Goal: Information Seeking & Learning: Learn about a topic

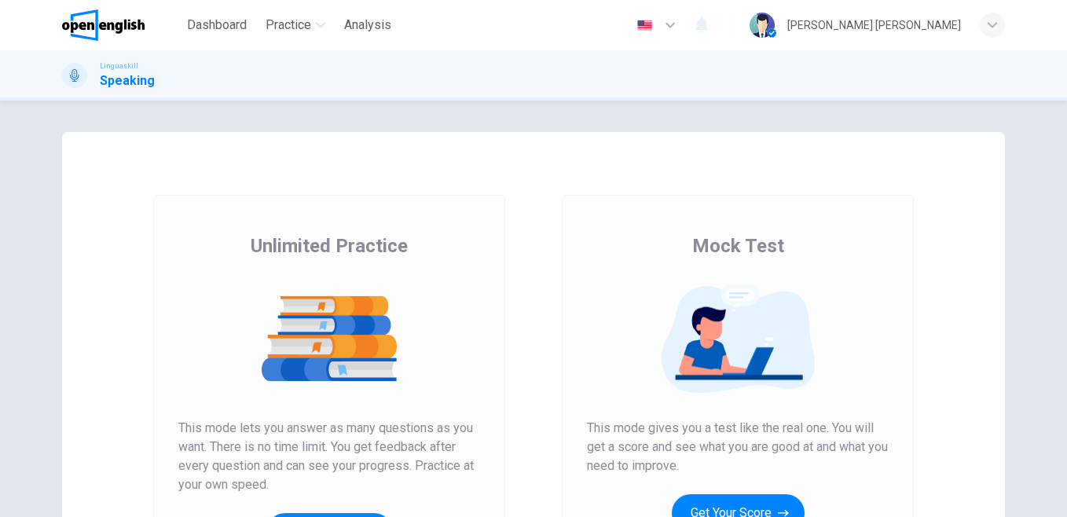
click at [221, 28] on span "Dashboard" at bounding box center [217, 25] width 60 height 19
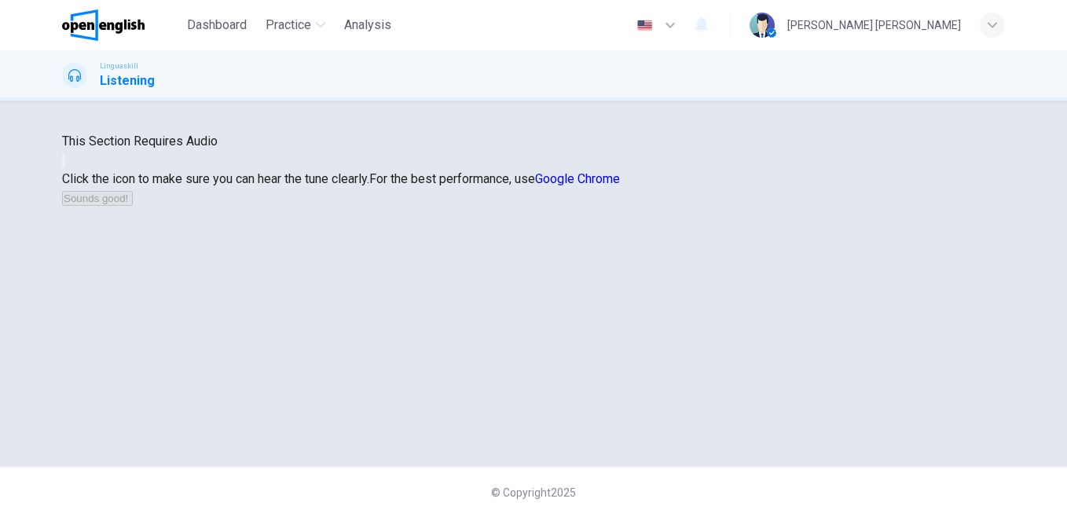
click at [64, 164] on icon "button" at bounding box center [64, 164] width 0 height 0
click at [133, 206] on button "Sounds good!" at bounding box center [97, 198] width 71 height 15
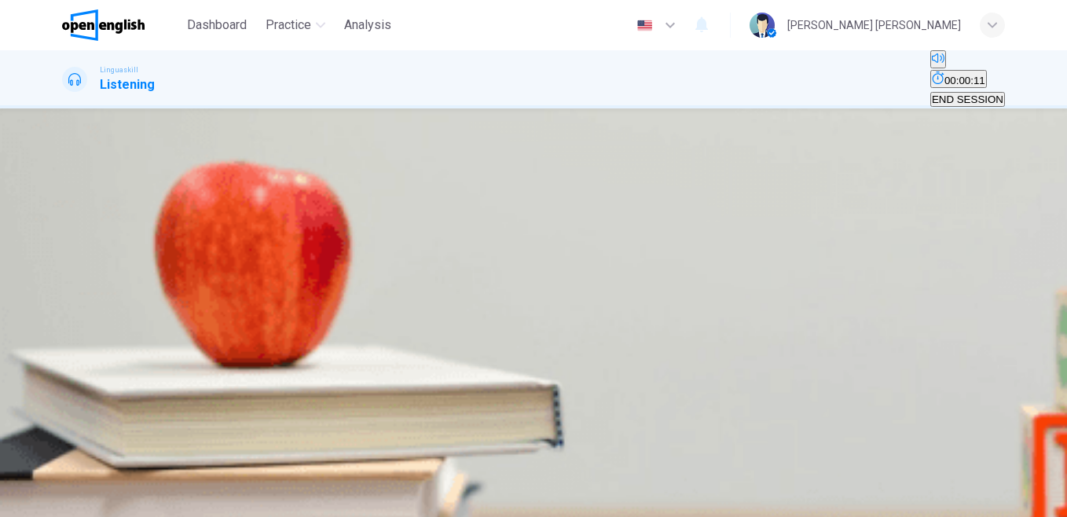
scroll to position [176, 0]
click at [151, 247] on div "B" at bounding box center [127, 242] width 46 height 12
click at [68, 472] on span "SUBMIT" at bounding box center [47, 466] width 39 height 12
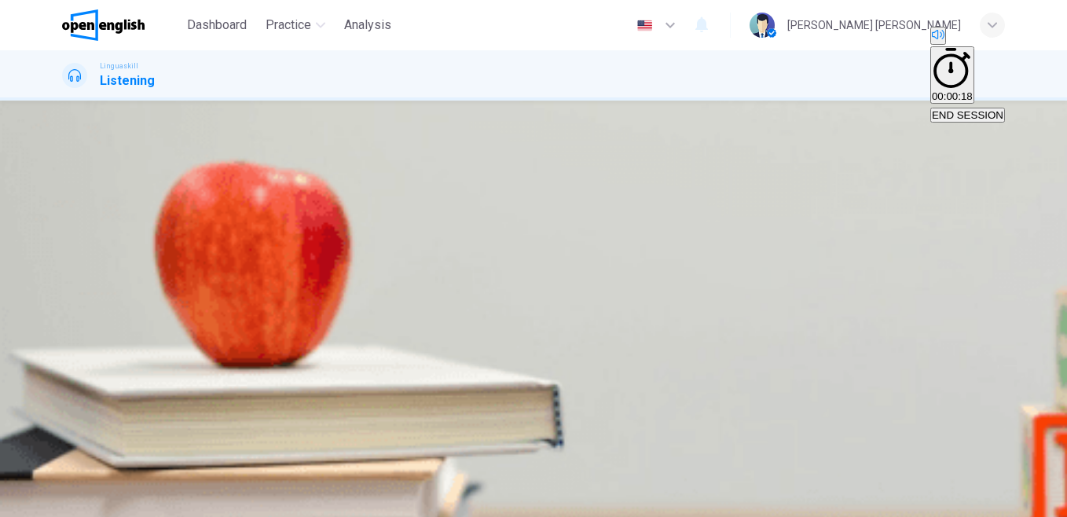
type input "*"
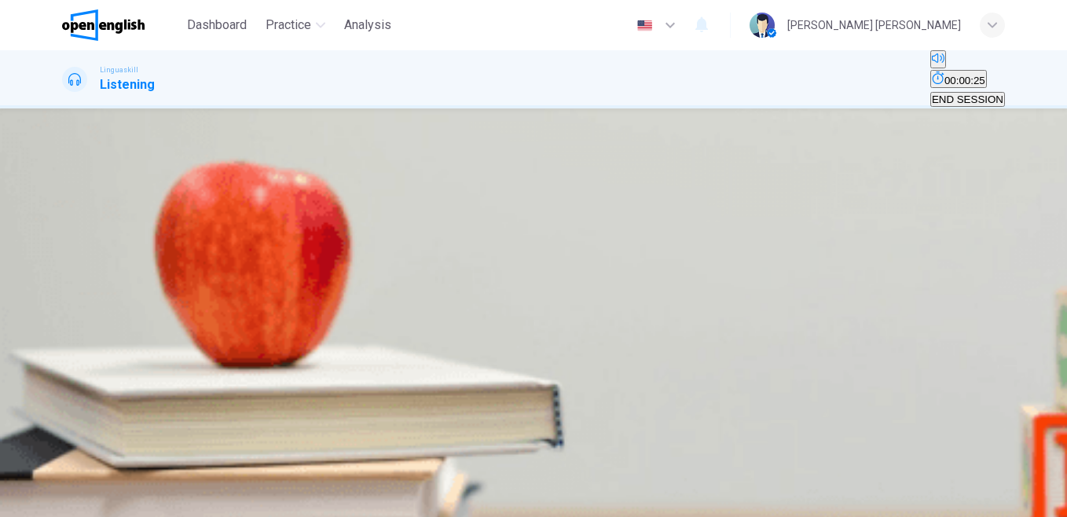
scroll to position [139, 0]
click at [93, 347] on div "01m 23s" at bounding box center [533, 387] width 943 height 80
click at [65, 350] on button "button" at bounding box center [63, 357] width 3 height 15
click at [364, 125] on div "B" at bounding box center [279, 119] width 170 height 12
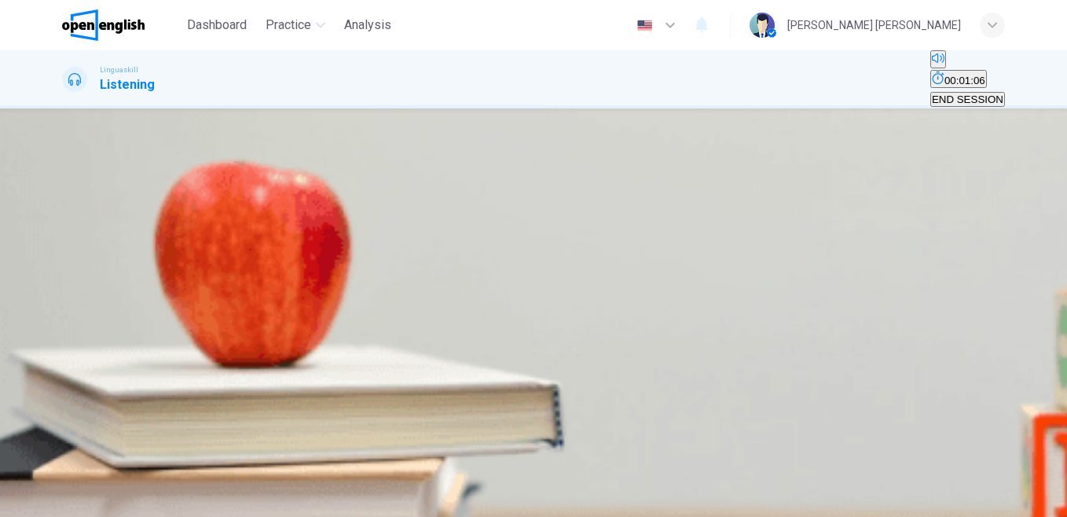
click at [478, 185] on button "C Useful for recreation and mental health" at bounding box center [470, 172] width 184 height 27
click at [285, 219] on div "B" at bounding box center [230, 213] width 109 height 12
click at [378, 278] on span "Pollution and traffic due to cars" at bounding box center [306, 272] width 144 height 12
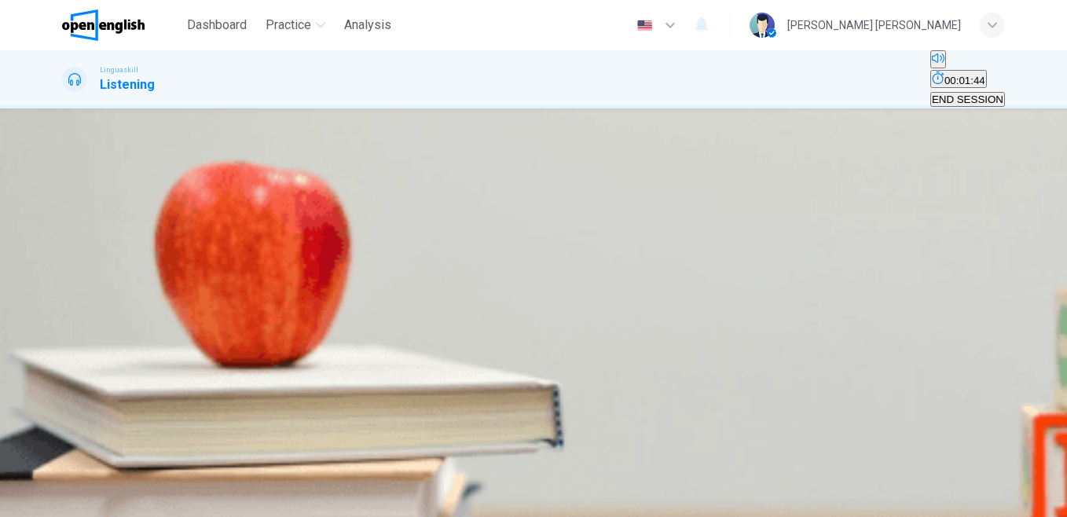
scroll to position [678, 0]
type input "*"
click at [262, 327] on button "A To balance development and sustainability" at bounding box center [162, 313] width 200 height 27
click at [68, 472] on span "SUBMIT" at bounding box center [47, 466] width 39 height 12
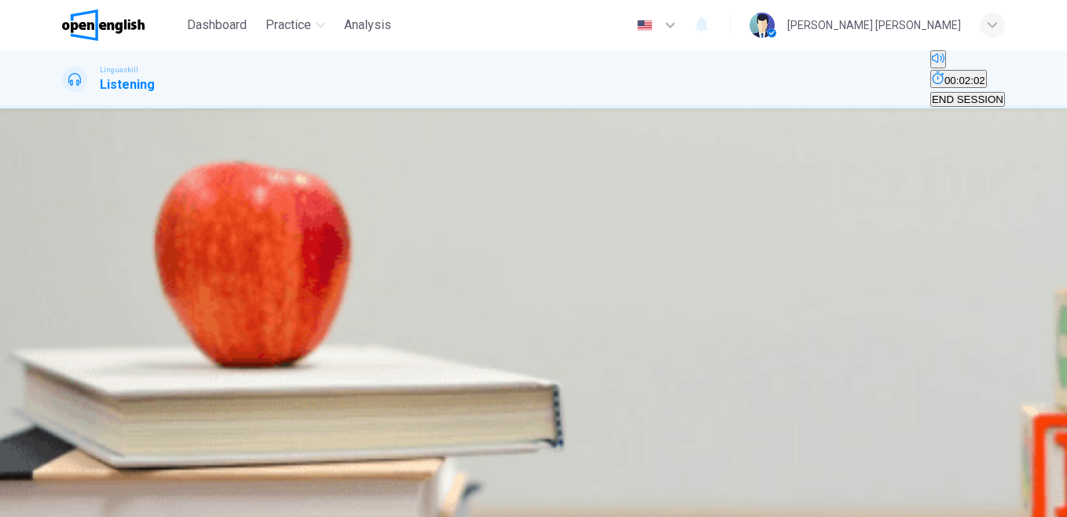
scroll to position [72, 0]
click at [65, 400] on button "button" at bounding box center [63, 407] width 3 height 15
drag, startPoint x: 978, startPoint y: 219, endPoint x: 981, endPoint y: 243, distance: 23.8
click at [981, 243] on div "Question 7 - 11 For these questions, choose the correct answer. On a real test,…" at bounding box center [533, 273] width 943 height 410
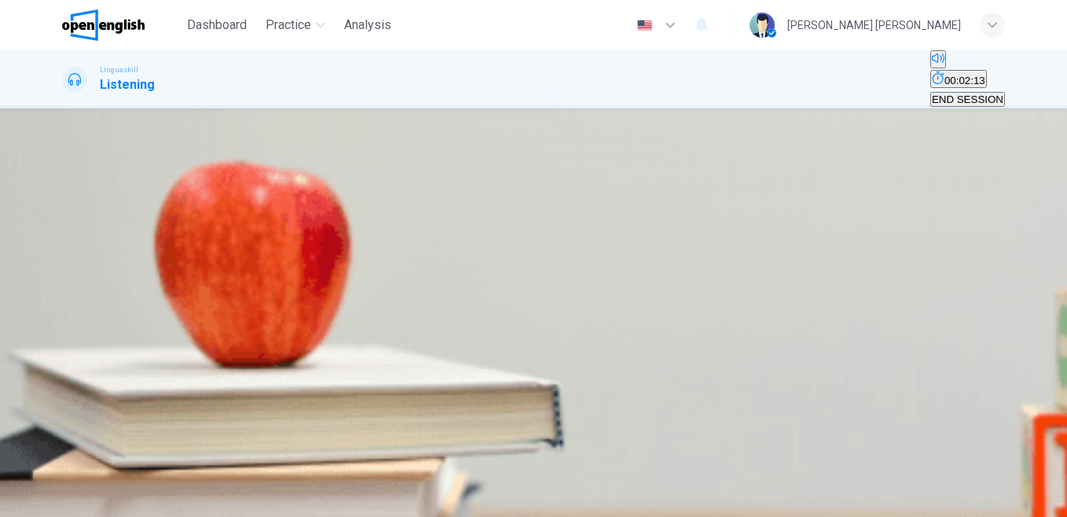
click at [428, 187] on span "Influence of global cuisine on modern cooking" at bounding box center [322, 181] width 212 height 12
click at [376, 222] on span "A mix of elements of Asian culture with Western cooking techniques" at bounding box center [220, 228] width 313 height 12
click at [384, 283] on button "C Quinoa and amaranth" at bounding box center [332, 269] width 104 height 27
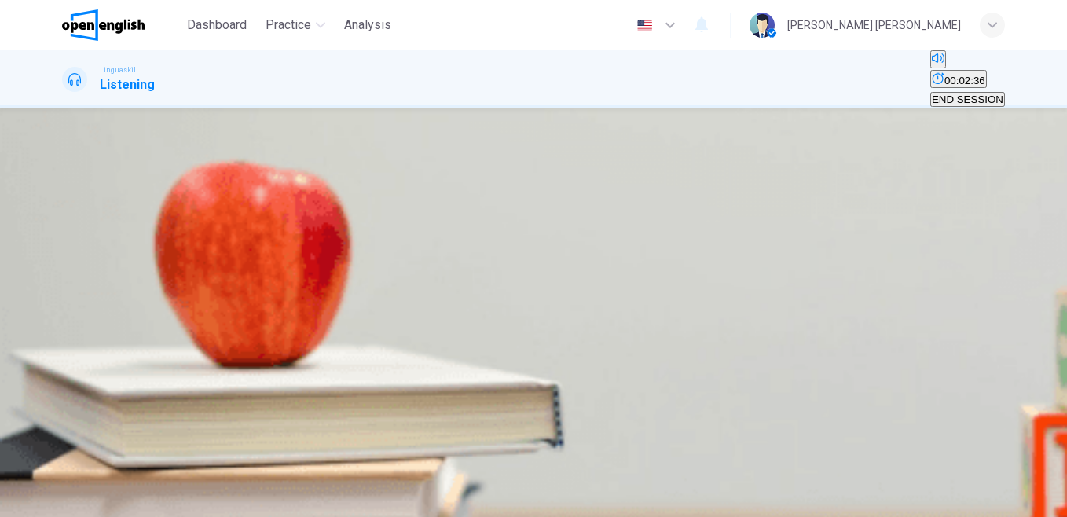
scroll to position [654, 0]
drag, startPoint x: 979, startPoint y: 454, endPoint x: 983, endPoint y: 476, distance: 22.2
click at [983, 476] on div "SKIP SUBMIT" at bounding box center [533, 488] width 1067 height 58
drag, startPoint x: 979, startPoint y: 421, endPoint x: 981, endPoint y: 449, distance: 28.4
click at [981, 449] on div "Question 7 - 11 For these questions, choose the correct answer. On a real test,…" at bounding box center [533, 273] width 943 height 410
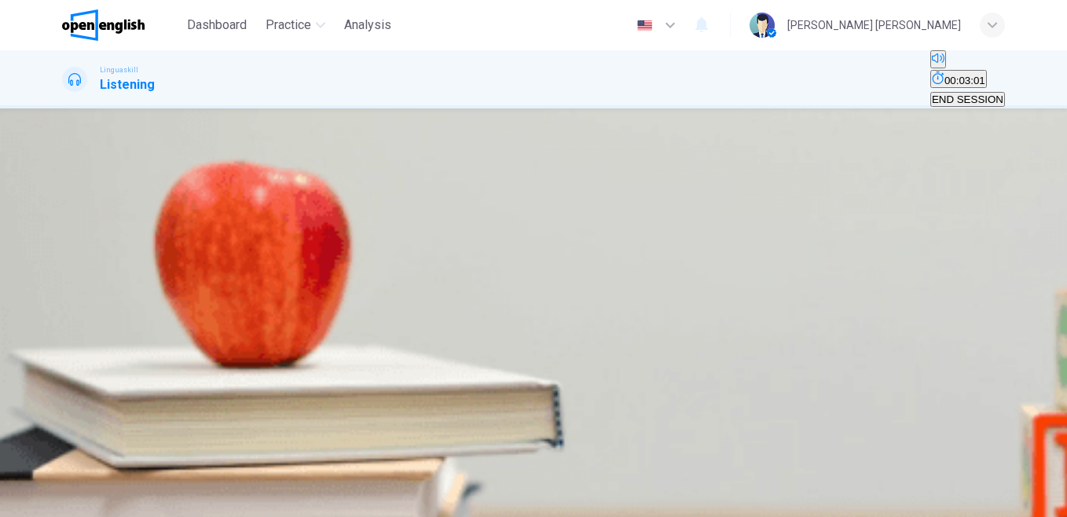
scroll to position [159, 0]
click at [316, 266] on span "To avoid cultural appropriation" at bounding box center [246, 272] width 140 height 12
type input "*"
click at [559, 325] on span "Continued combining with global flavors and techniques" at bounding box center [498, 319] width 258 height 12
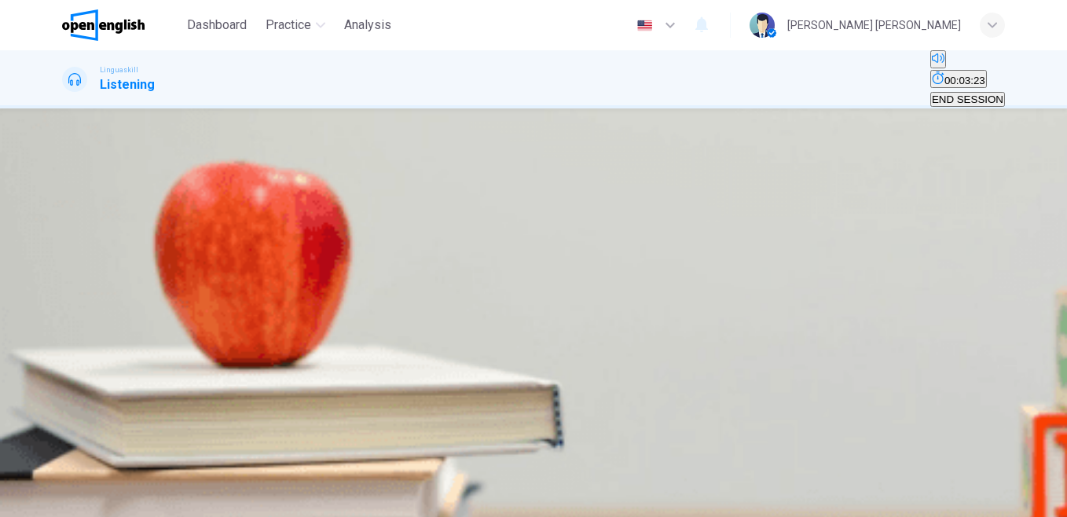
click at [68, 472] on span "SUBMIT" at bounding box center [47, 466] width 39 height 12
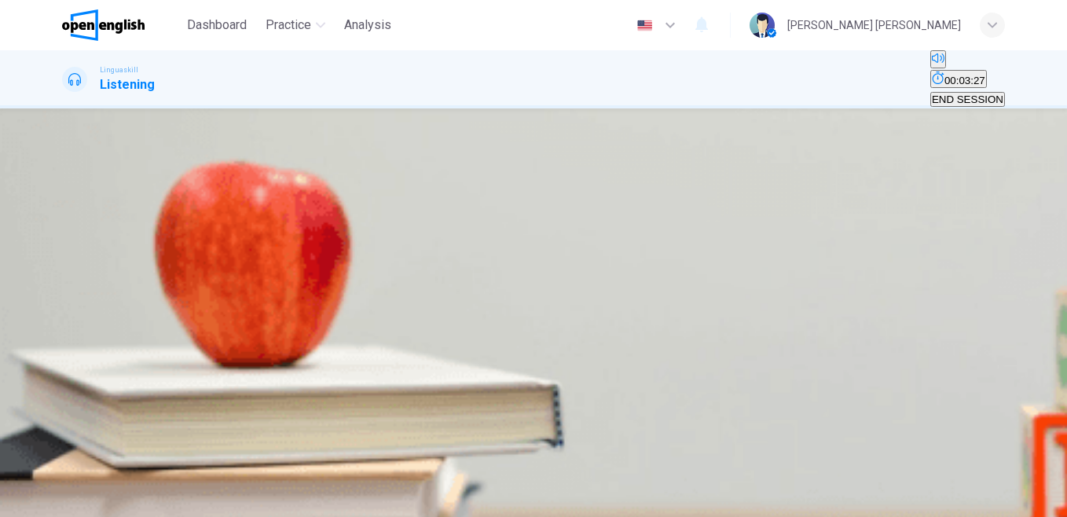
click at [80, 295] on icon "button" at bounding box center [73, 304] width 16 height 19
click at [218, 247] on div "C" at bounding box center [194, 242] width 47 height 12
type input "*"
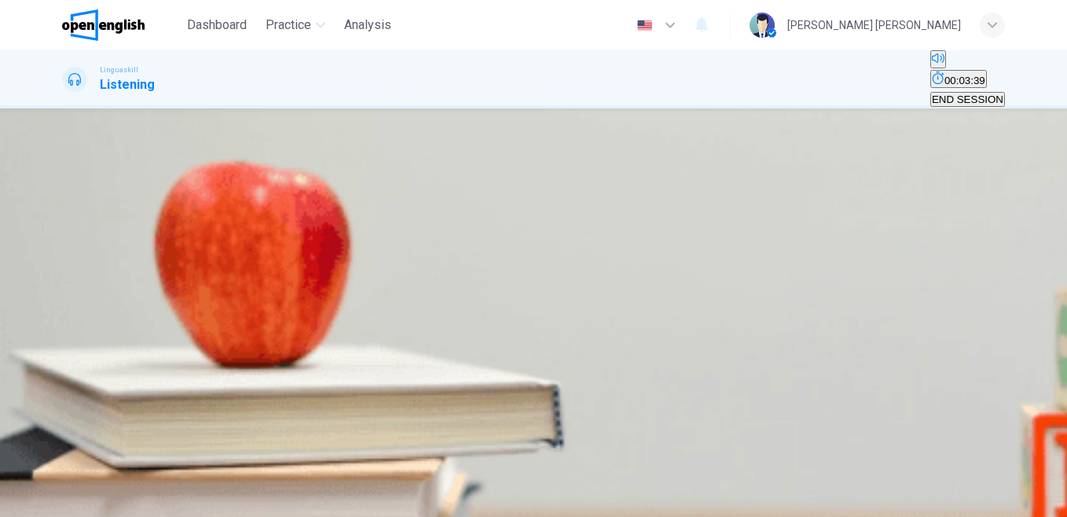
click at [68, 489] on icon "button" at bounding box center [47, 491] width 39 height 39
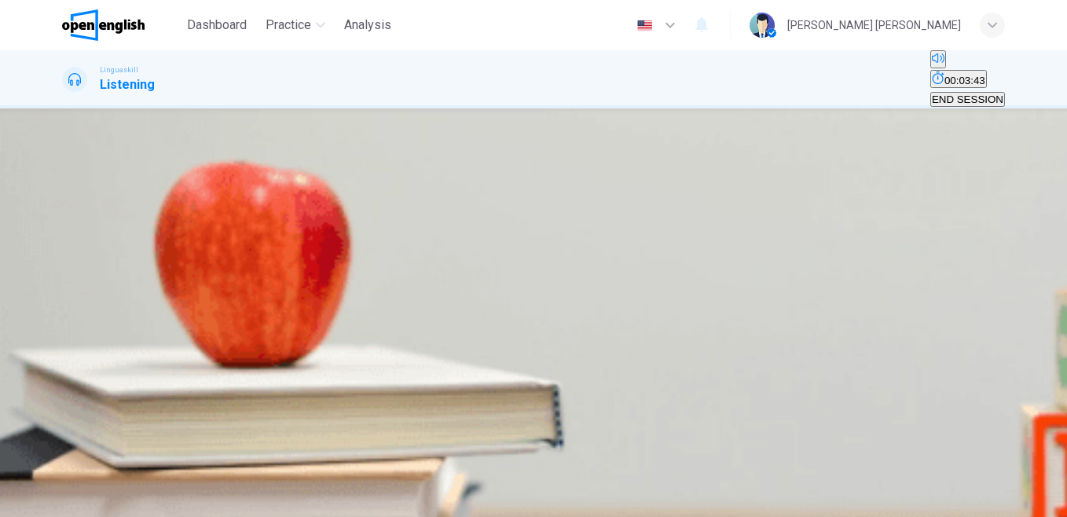
scroll to position [149, 0]
click at [82, 295] on icon "button" at bounding box center [73, 304] width 16 height 19
click at [133, 261] on button "C 3pm" at bounding box center [121, 247] width 24 height 27
click at [68, 472] on span "SUBMIT" at bounding box center [47, 466] width 39 height 12
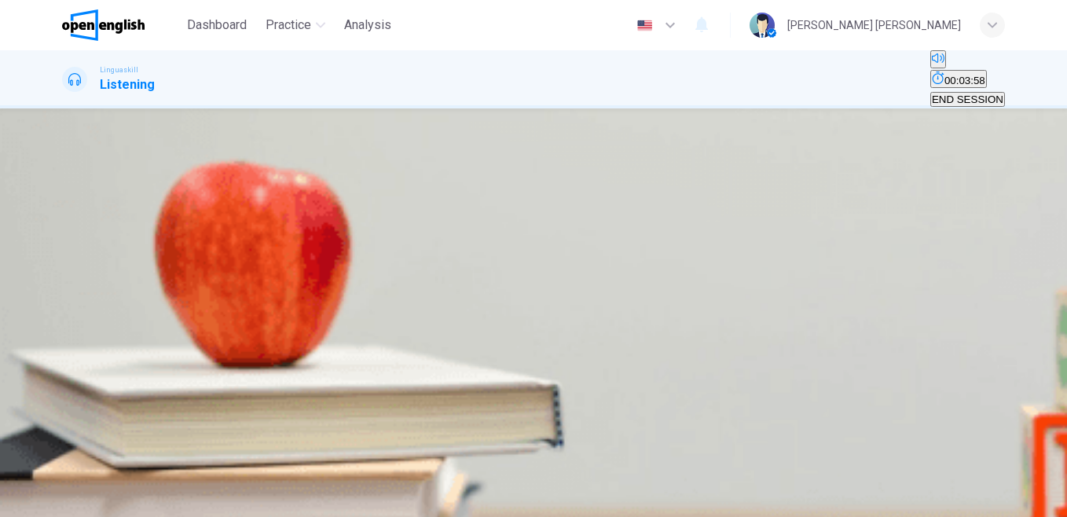
click at [72, 295] on icon "button" at bounding box center [73, 304] width 16 height 19
click at [103, 247] on div "A" at bounding box center [83, 242] width 39 height 12
click at [68, 472] on span "SUBMIT" at bounding box center [47, 466] width 39 height 12
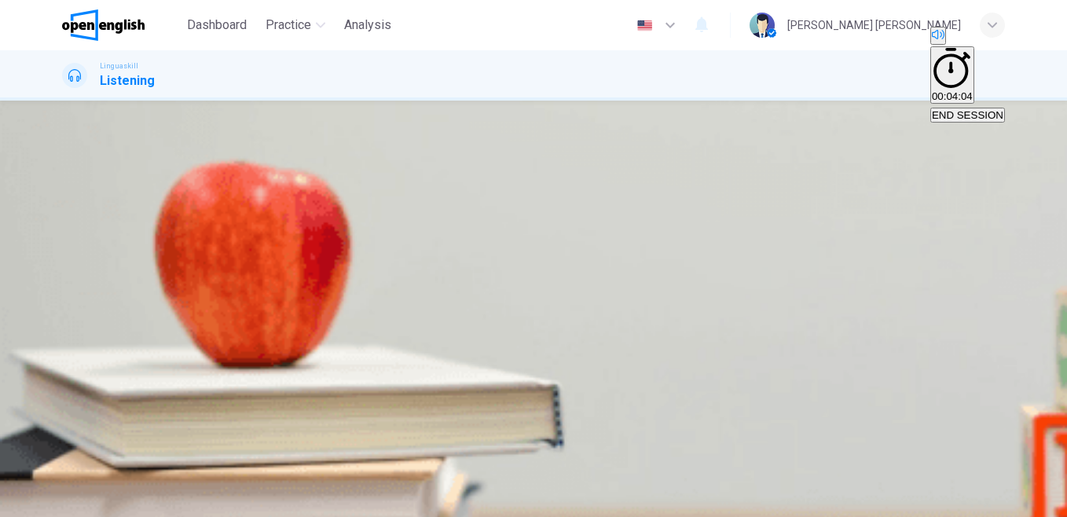
type input "**"
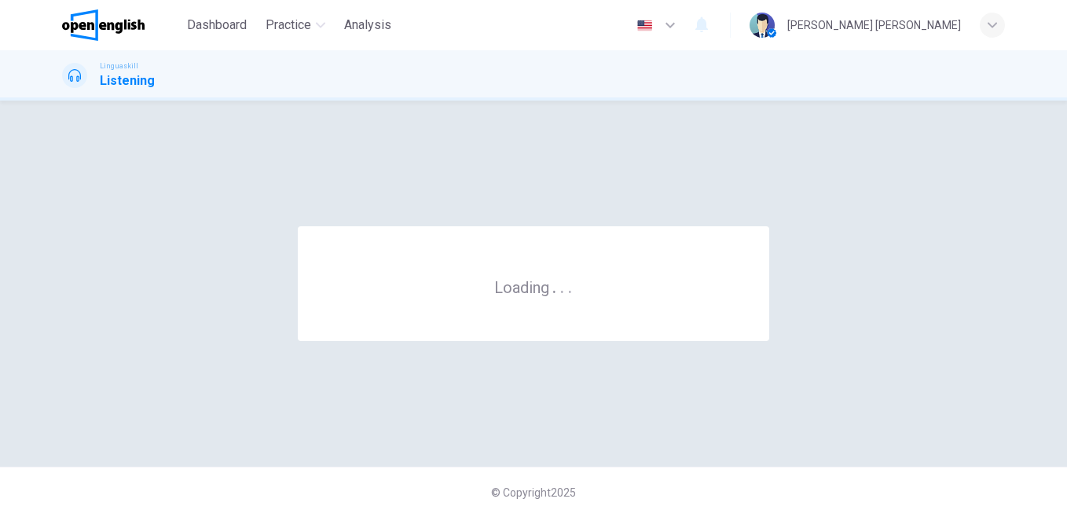
scroll to position [0, 0]
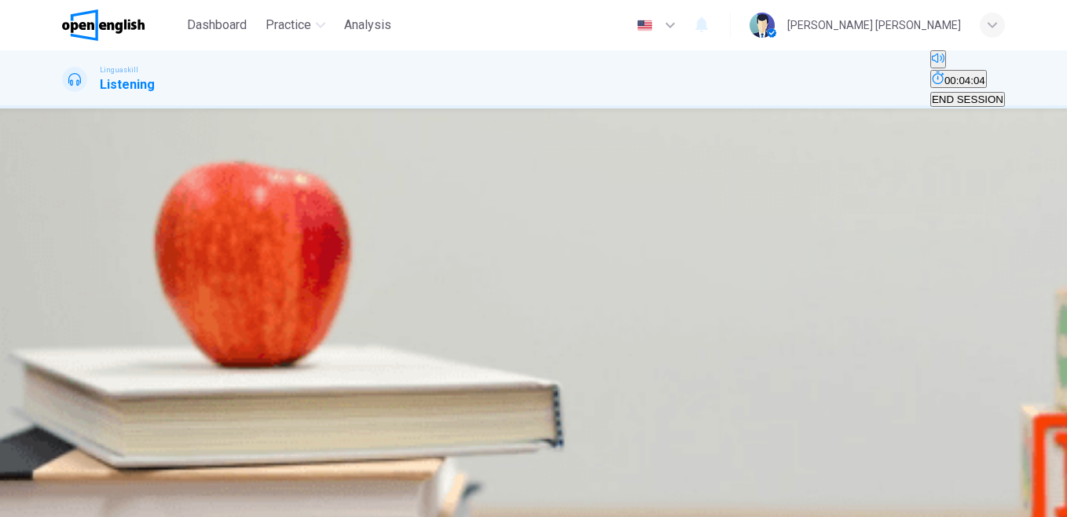
click at [65, 472] on button "button" at bounding box center [63, 479] width 3 height 15
click at [390, 137] on span "Variety of life and ecological roles" at bounding box center [313, 131] width 156 height 12
drag, startPoint x: 126, startPoint y: 196, endPoint x: 101, endPoint y: 196, distance: 25.1
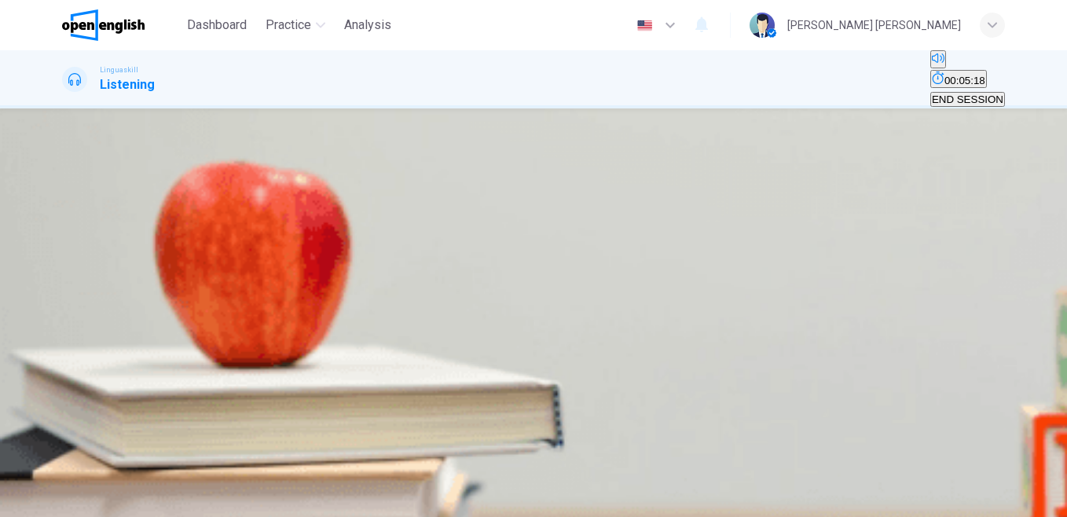
click at [62, 409] on span at bounding box center [62, 409] width 0 height 0
click at [65, 391] on button "button" at bounding box center [63, 398] width 3 height 15
click at [473, 185] on button "C They act as primary pollinators" at bounding box center [400, 172] width 145 height 27
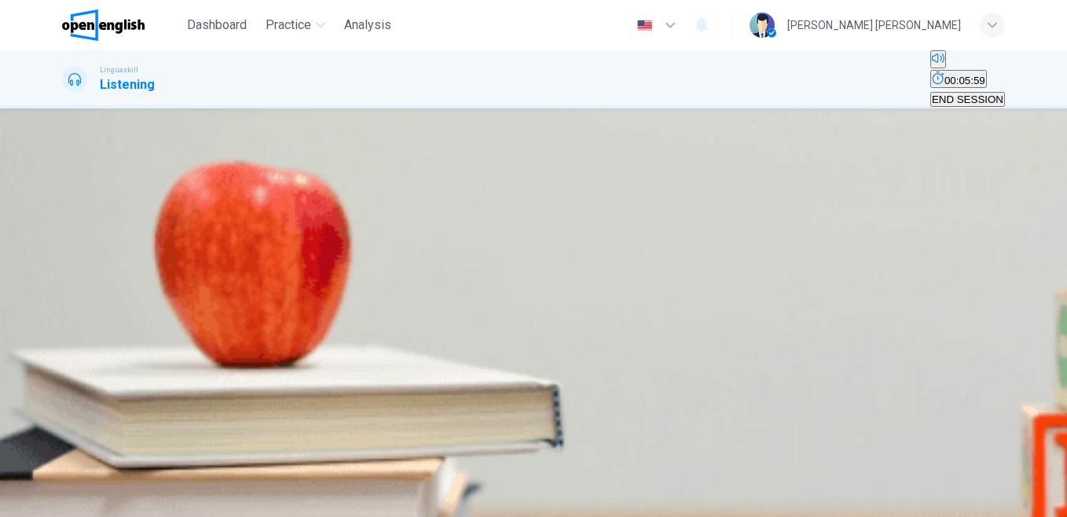
scroll to position [383, 0]
click at [507, 231] on span "Ecosystems becoming less resilient" at bounding box center [424, 225] width 165 height 12
click at [222, 266] on span "Human activities like deforestation" at bounding box center [143, 272] width 159 height 12
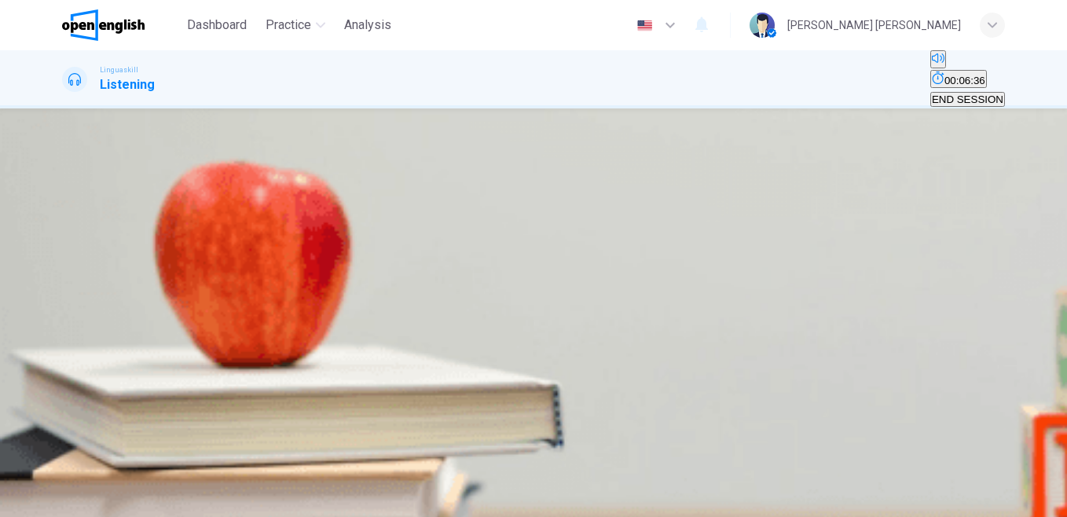
click at [487, 327] on button "B Reducing waste and supporting sustainable products" at bounding box center [362, 313] width 249 height 27
click at [68, 472] on span "SUBMIT" at bounding box center [47, 466] width 39 height 12
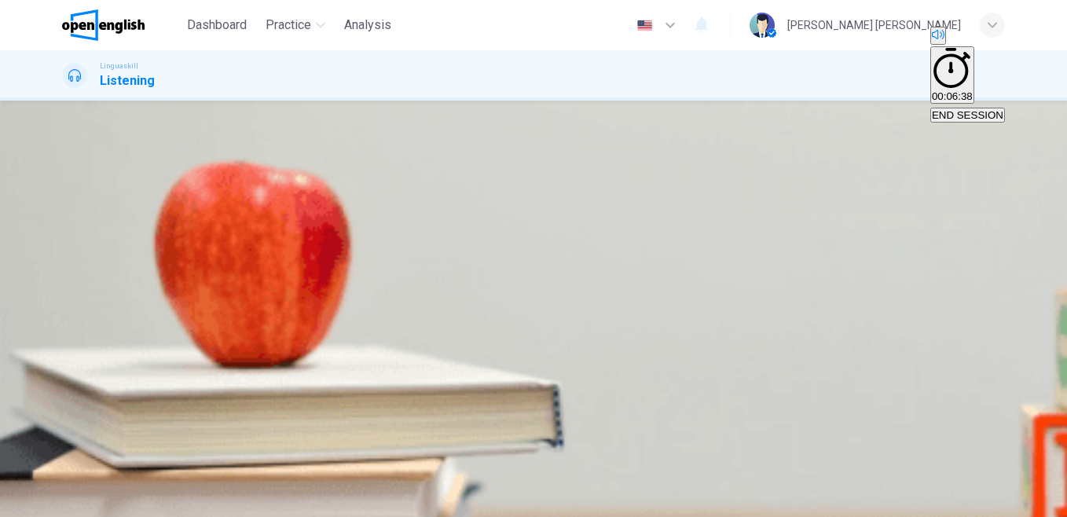
type input "**"
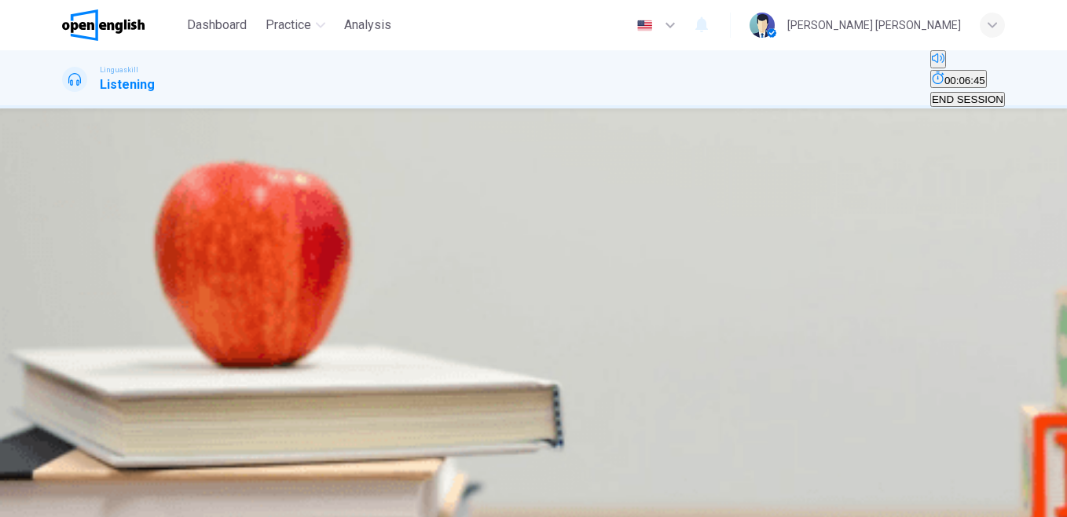
scroll to position [163, 0]
click at [65, 284] on button "button" at bounding box center [63, 291] width 3 height 15
click at [264, 261] on button "B Go hiking in the mountains" at bounding box center [200, 247] width 127 height 27
click at [69, 470] on button "SUBMIT" at bounding box center [48, 487] width 42 height 57
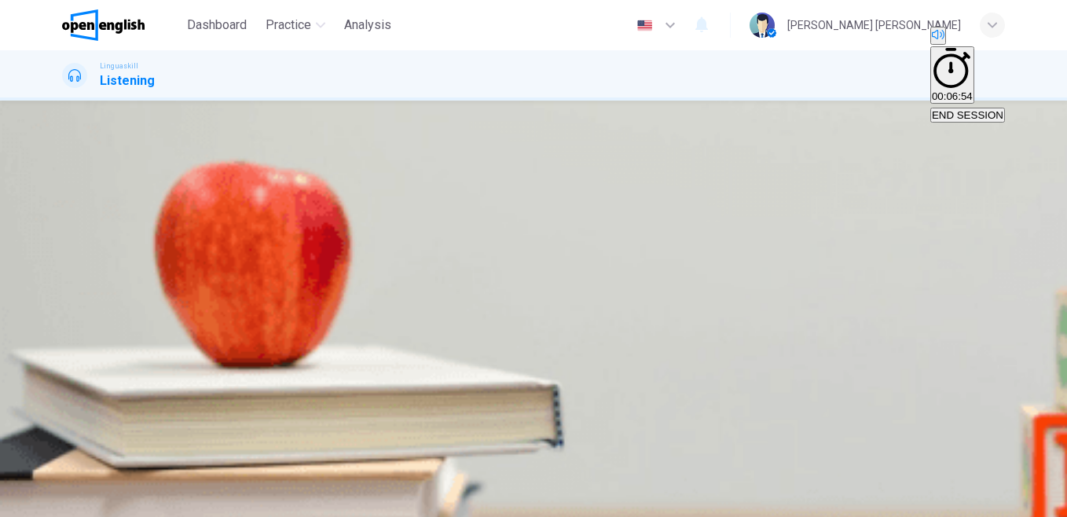
type input "**"
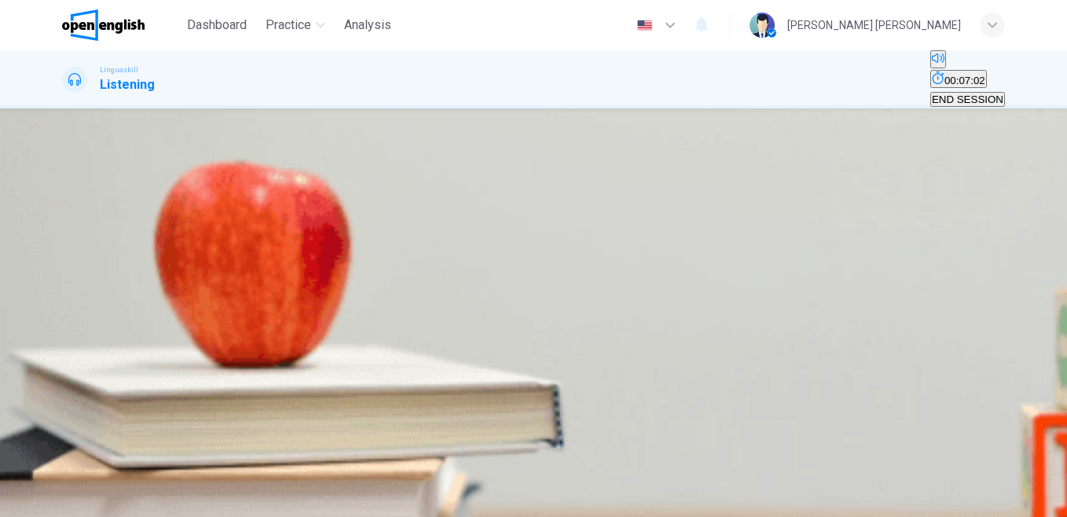
scroll to position [154, 0]
click at [64, 361] on icon "button" at bounding box center [64, 361] width 0 height 0
click at [384, 138] on button "B The evolution of online education" at bounding box center [305, 125] width 157 height 27
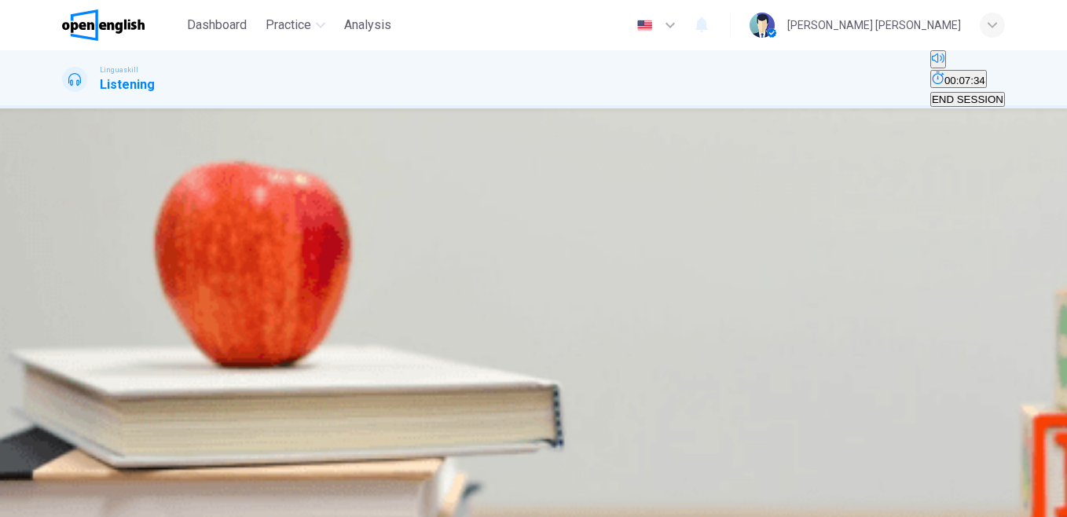
click at [343, 185] on button "B Removing geographical barriers" at bounding box center [268, 172] width 152 height 27
click at [215, 225] on span "Maintaining student engagement" at bounding box center [140, 225] width 152 height 12
click at [460, 253] on button "B It accelerated the growth of online education" at bounding box center [355, 266] width 209 height 27
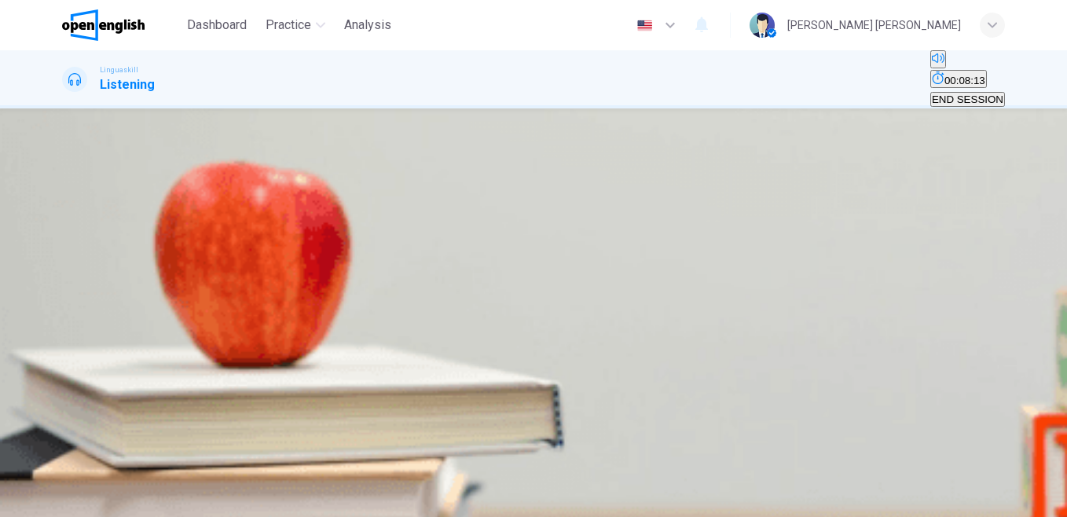
scroll to position [255, 0]
click at [447, 324] on span "A hybrid model of traditional and online methods" at bounding box center [335, 319] width 224 height 12
type input "*"
click at [68, 485] on icon "button" at bounding box center [47, 491] width 39 height 39
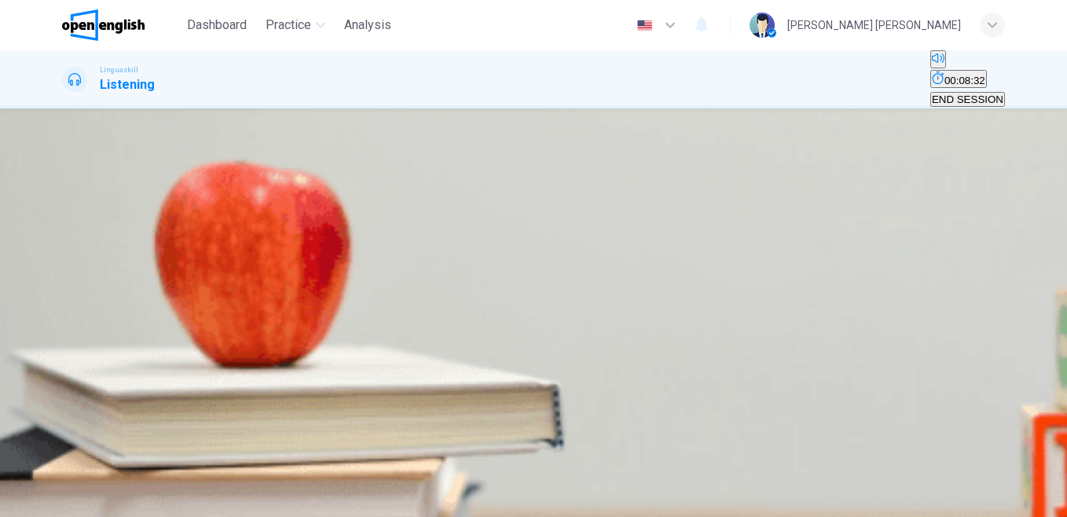
scroll to position [0, 0]
click at [80, 295] on icon "button" at bounding box center [73, 304] width 16 height 19
click at [221, 259] on span "Watercolors" at bounding box center [194, 253] width 56 height 12
click at [69, 490] on button "SUBMIT" at bounding box center [48, 487] width 42 height 57
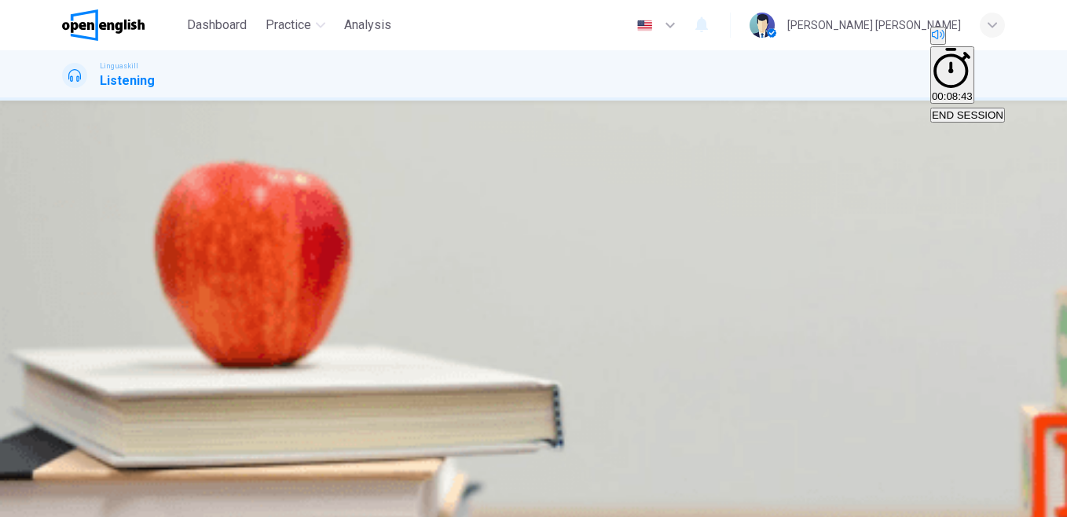
type input "**"
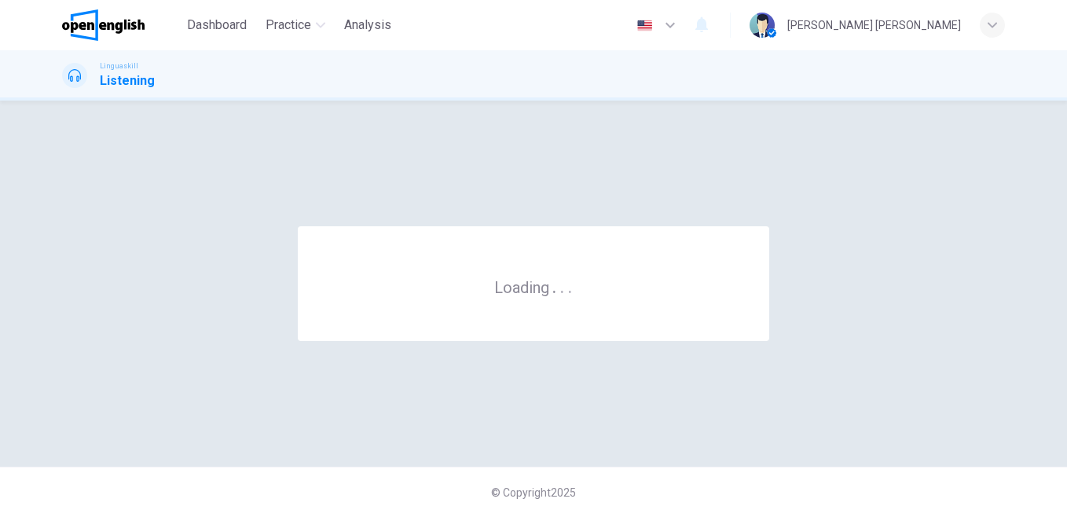
scroll to position [0, 0]
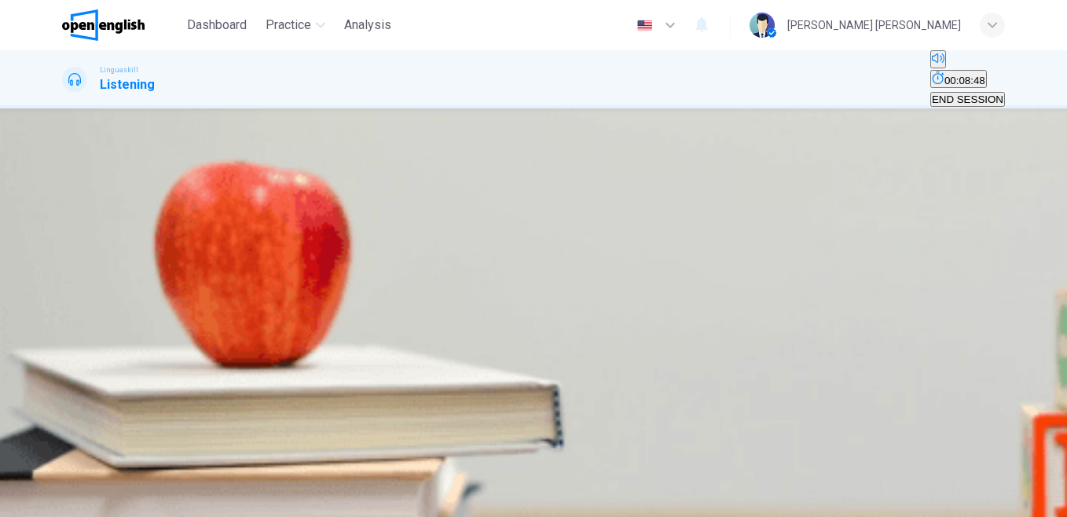
click at [65, 394] on button "button" at bounding box center [63, 401] width 3 height 15
click at [428, 305] on img "button" at bounding box center [368, 262] width 119 height 119
click at [68, 488] on icon "button" at bounding box center [47, 491] width 39 height 39
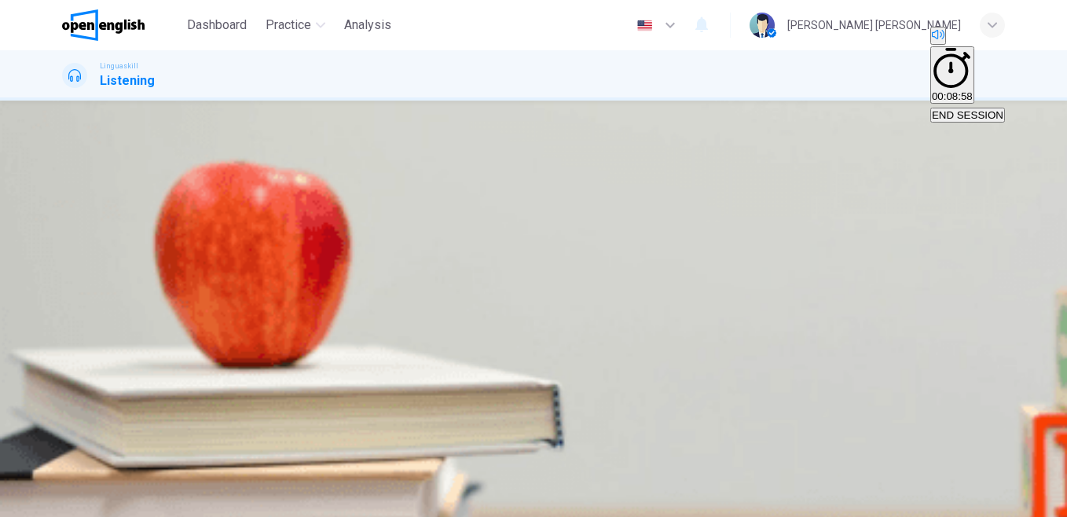
type input "*"
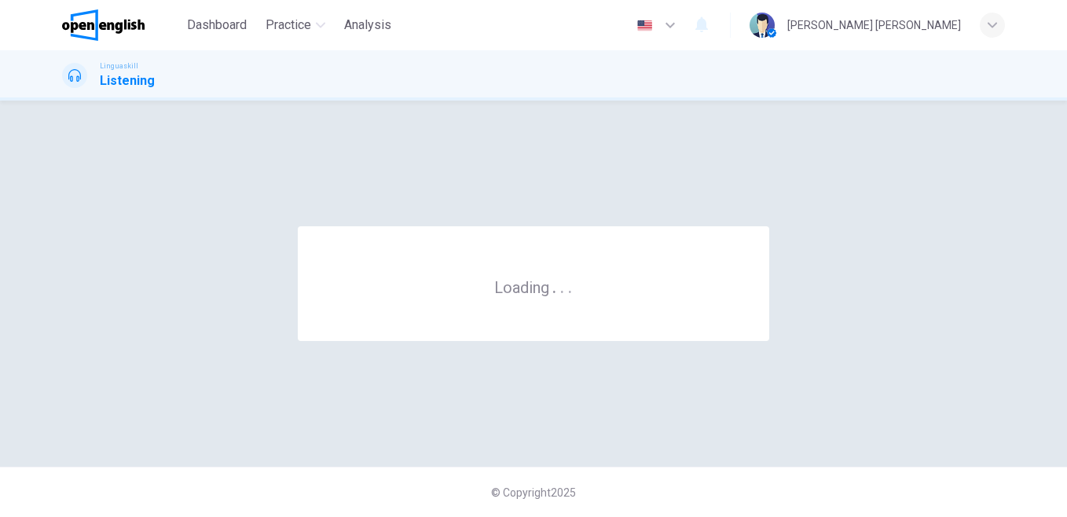
scroll to position [0, 0]
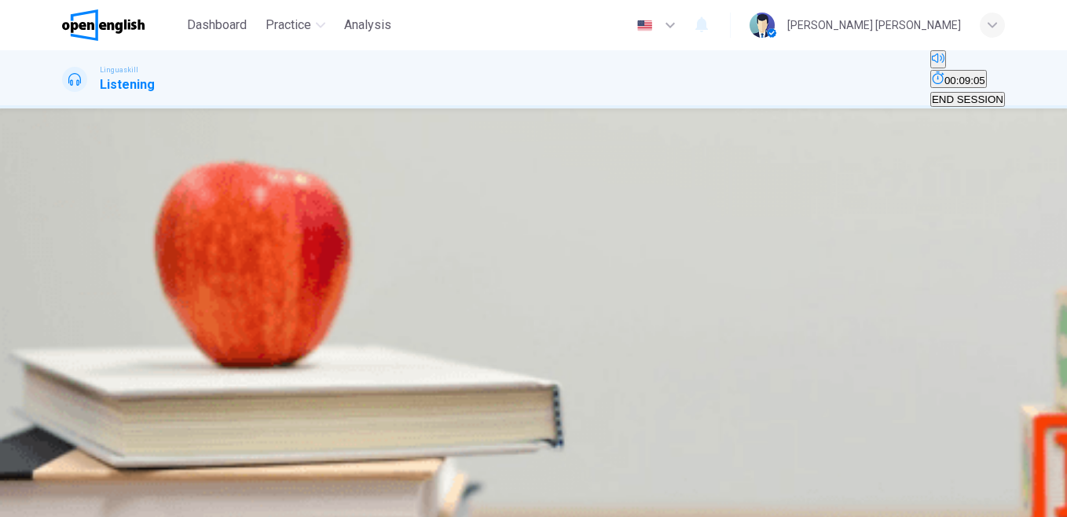
click at [72, 295] on icon "button" at bounding box center [73, 304] width 16 height 19
click at [119, 247] on div "B" at bounding box center [106, 242] width 27 height 12
click at [68, 472] on span "SUBMIT" at bounding box center [47, 466] width 39 height 12
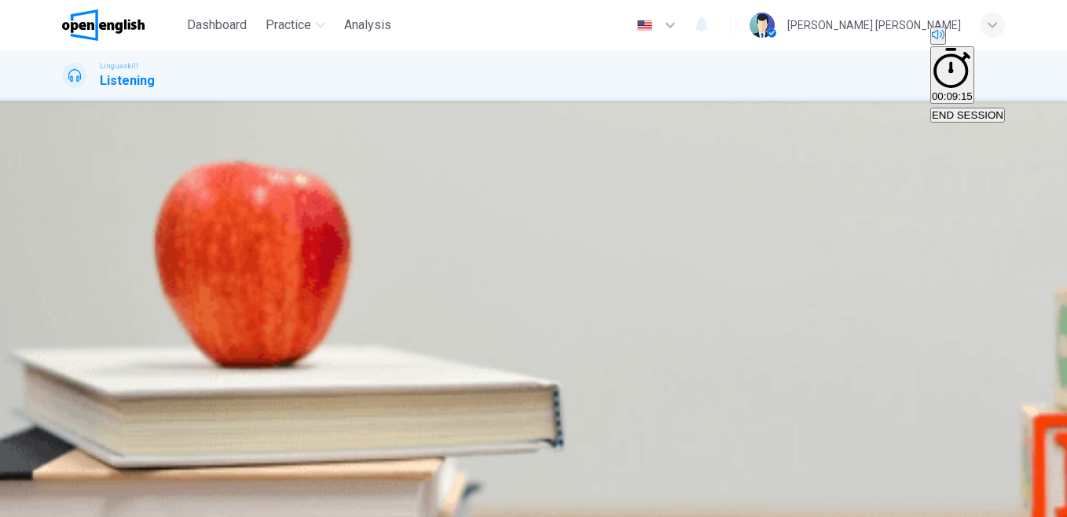
type input "*"
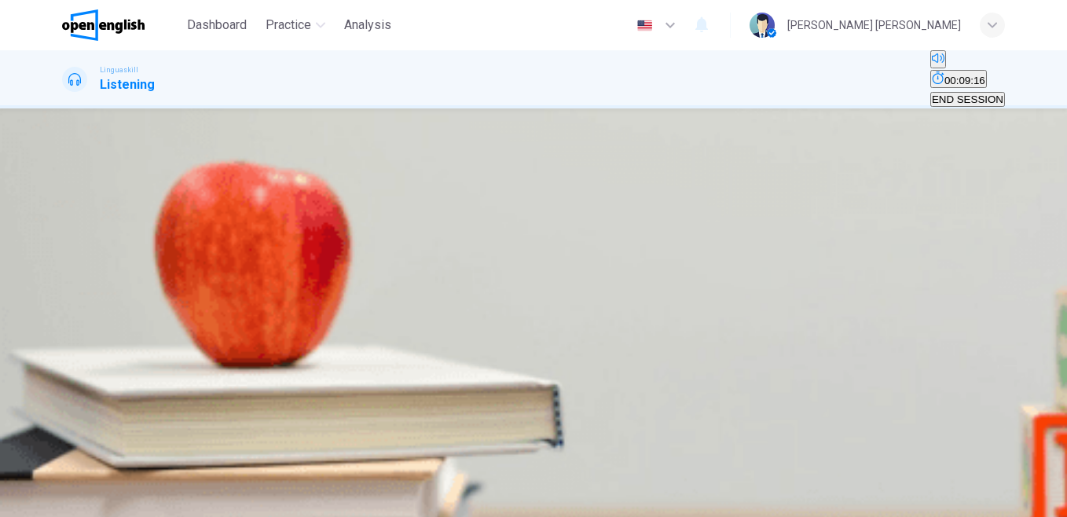
scroll to position [30, 0]
click at [65, 284] on button "button" at bounding box center [63, 291] width 3 height 15
click at [221, 247] on div "C" at bounding box center [188, 242] width 68 height 12
click at [68, 472] on span "SUBMIT" at bounding box center [47, 466] width 39 height 12
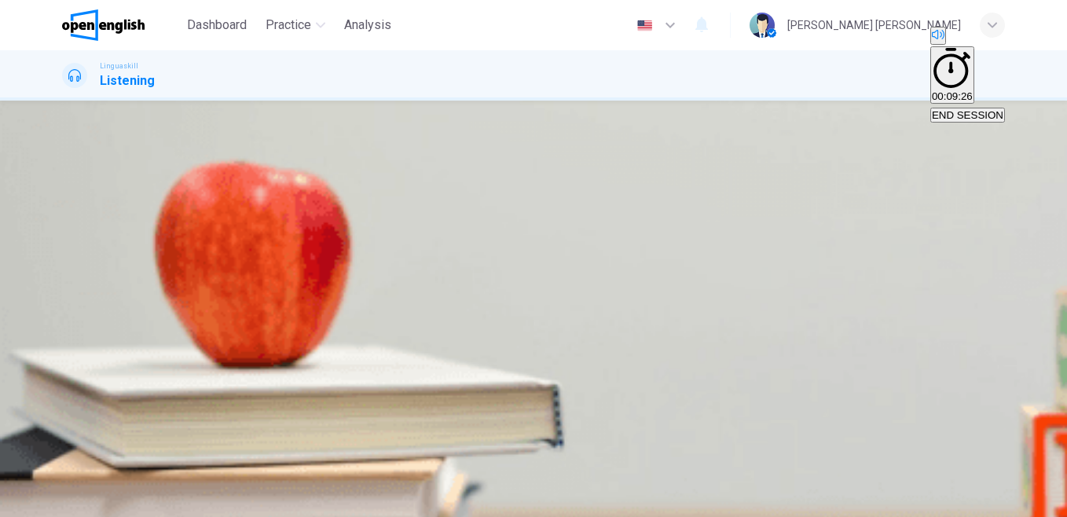
type input "**"
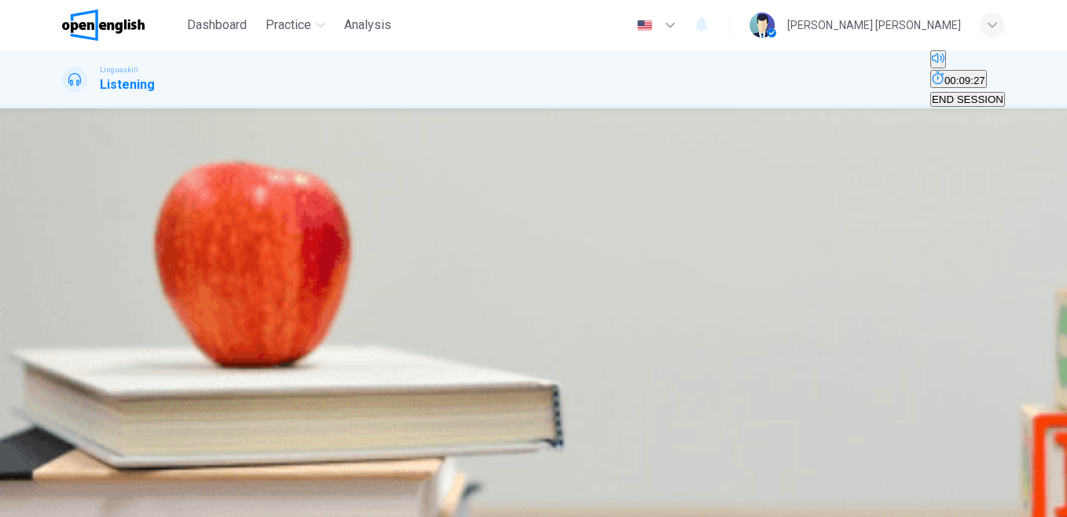
scroll to position [60, 0]
click at [64, 423] on icon "button" at bounding box center [64, 423] width 0 height 0
click at [220, 137] on span "Online resources" at bounding box center [180, 131] width 79 height 12
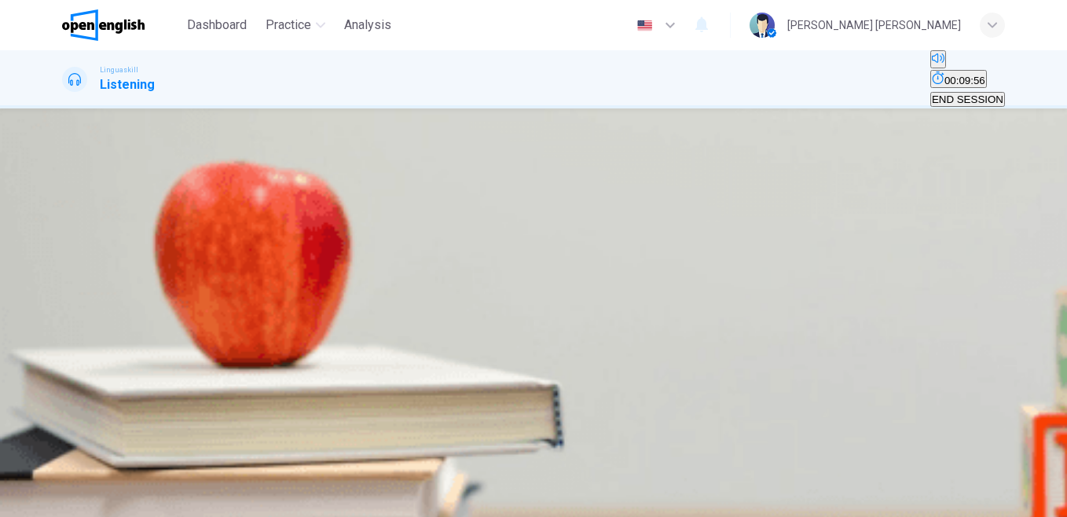
click at [208, 184] on span "Computers and internet access" at bounding box center [136, 178] width 145 height 12
click at [138, 232] on button "A Sporting events" at bounding box center [100, 219] width 76 height 27
click at [211, 232] on button "B Music concerts" at bounding box center [174, 219] width 73 height 27
click at [264, 231] on span "Book clubs" at bounding box center [238, 225] width 51 height 12
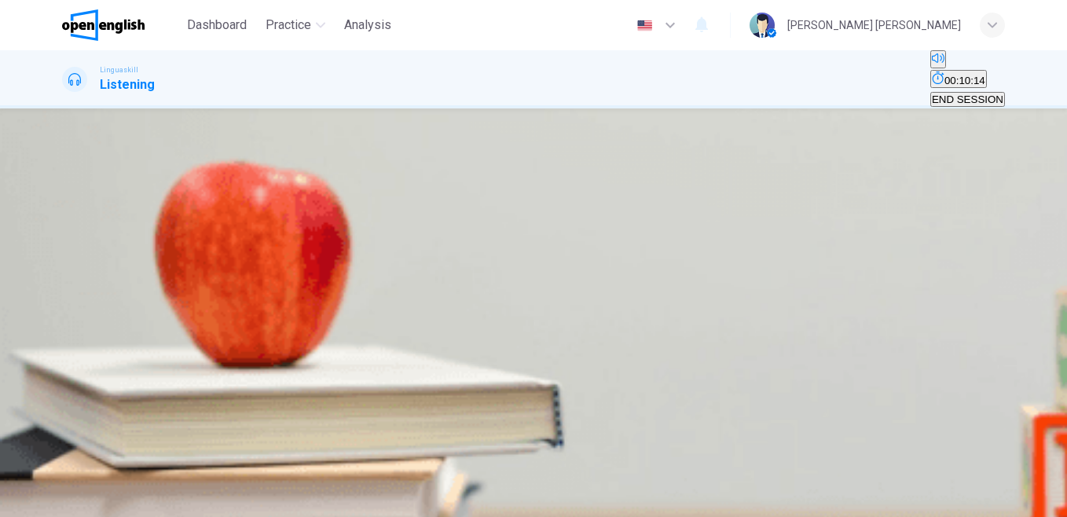
scroll to position [576, 0]
click at [244, 266] on span "By offering e-books and online courses" at bounding box center [154, 272] width 181 height 12
type input "*"
click at [487, 325] on span "Offering resources for resume writing" at bounding box center [401, 319] width 172 height 12
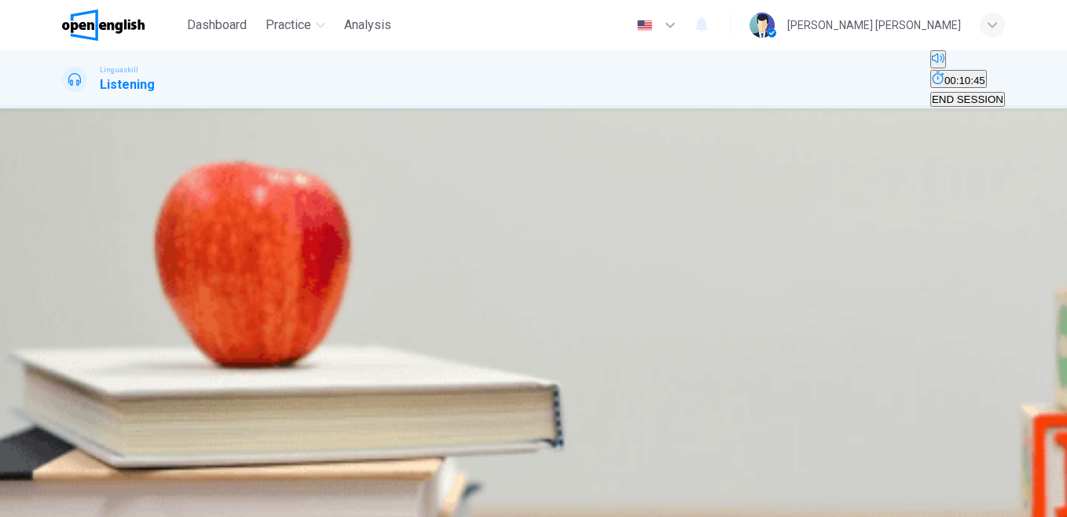
click at [69, 490] on button "SUBMIT" at bounding box center [48, 487] width 42 height 57
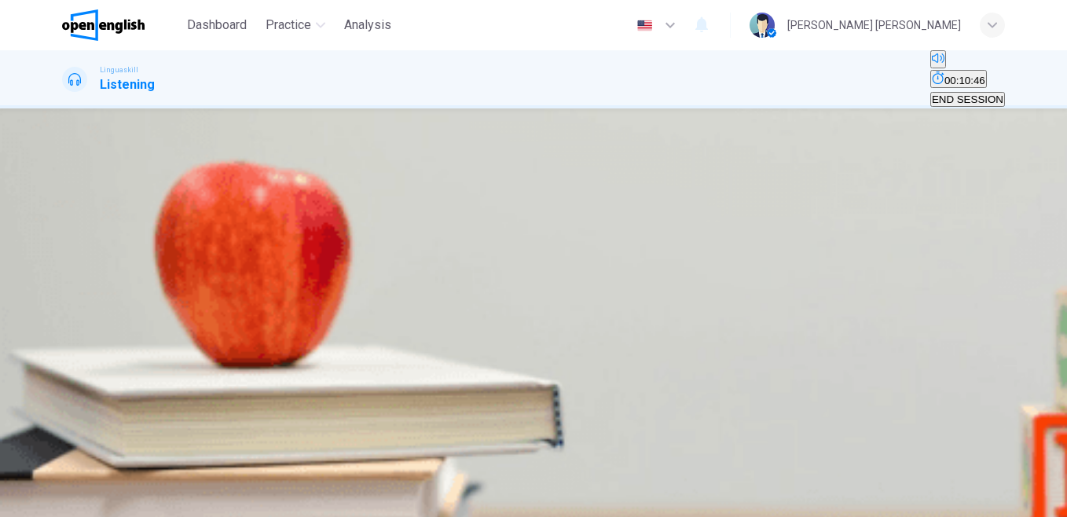
scroll to position [104, 0]
click at [949, 93] on span "END SESSION" at bounding box center [967, 99] width 71 height 12
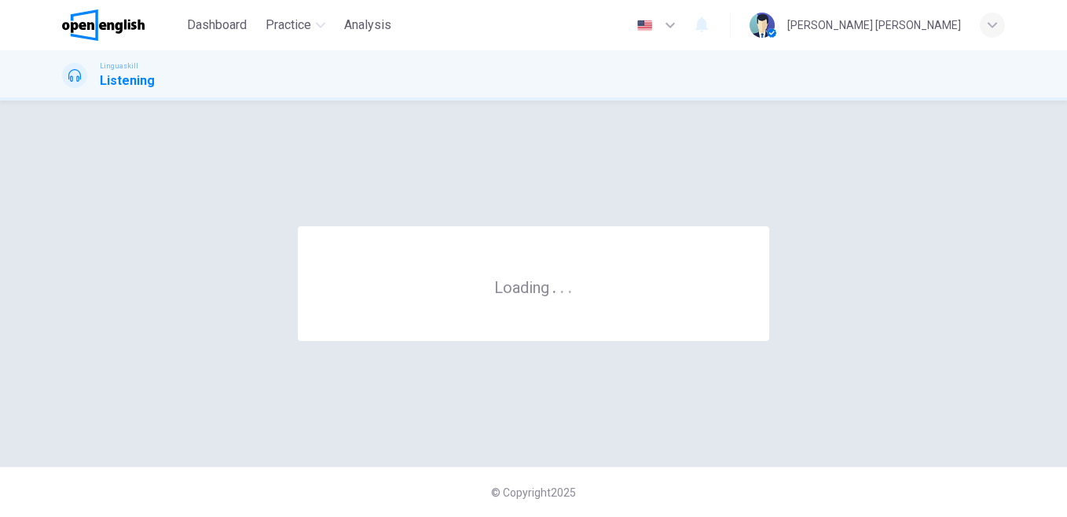
scroll to position [0, 0]
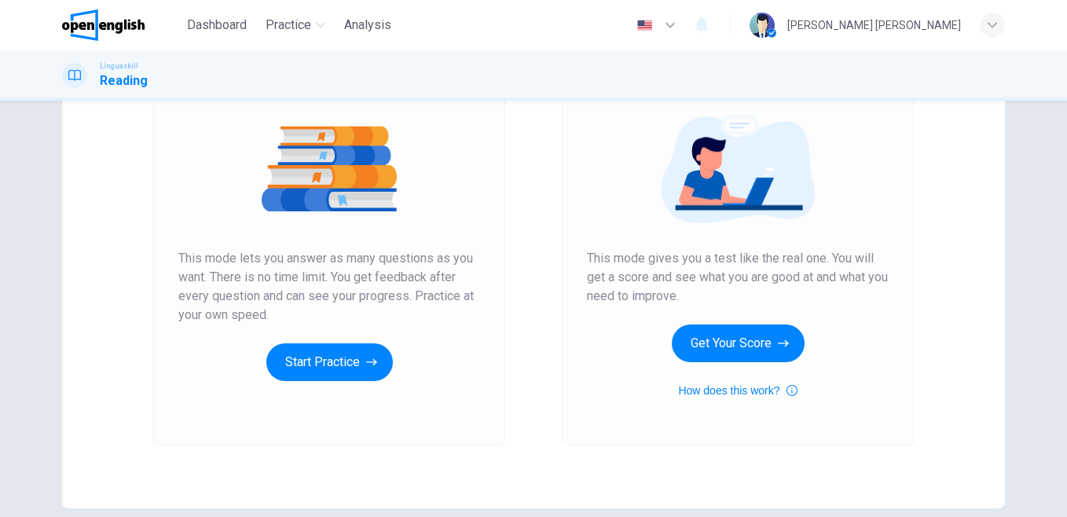
scroll to position [189, 0]
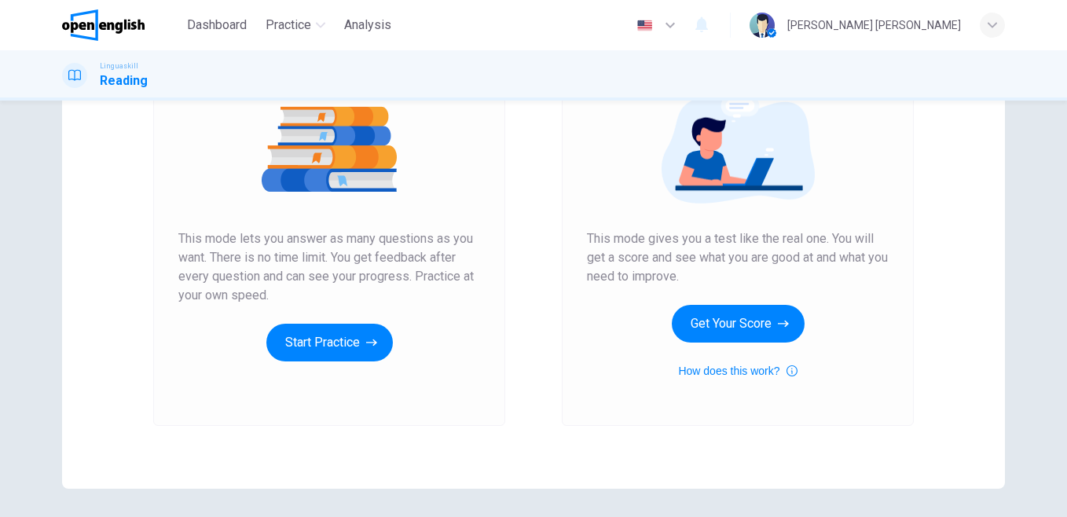
click at [791, 368] on icon "button" at bounding box center [791, 370] width 11 height 11
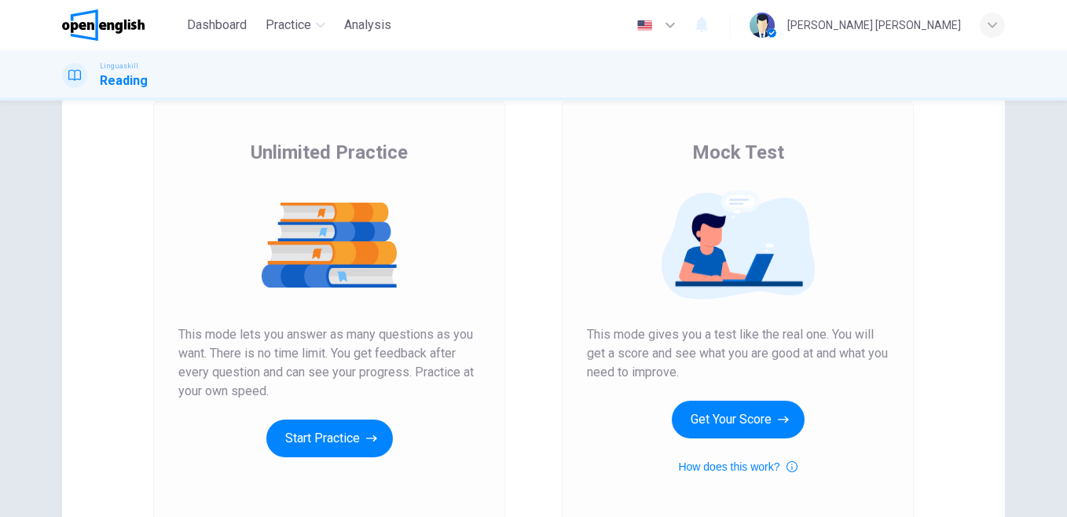
scroll to position [90, 0]
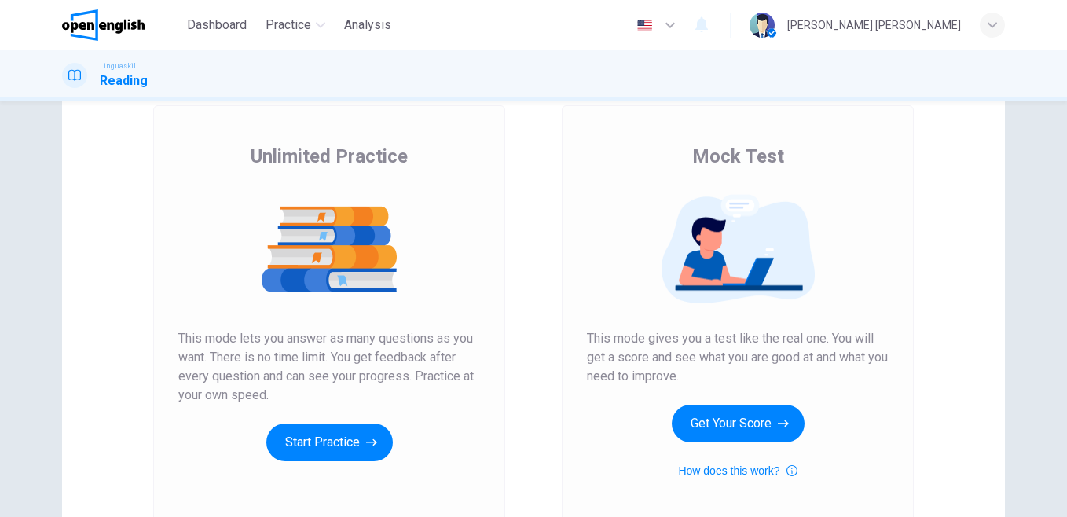
click at [309, 444] on button "Start Practice" at bounding box center [329, 442] width 126 height 38
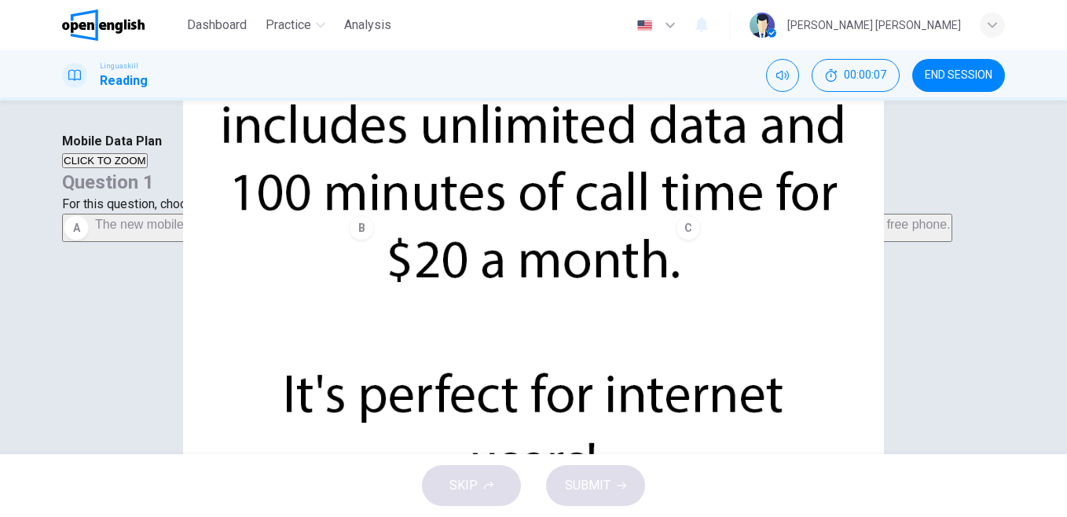
scroll to position [67, 0]
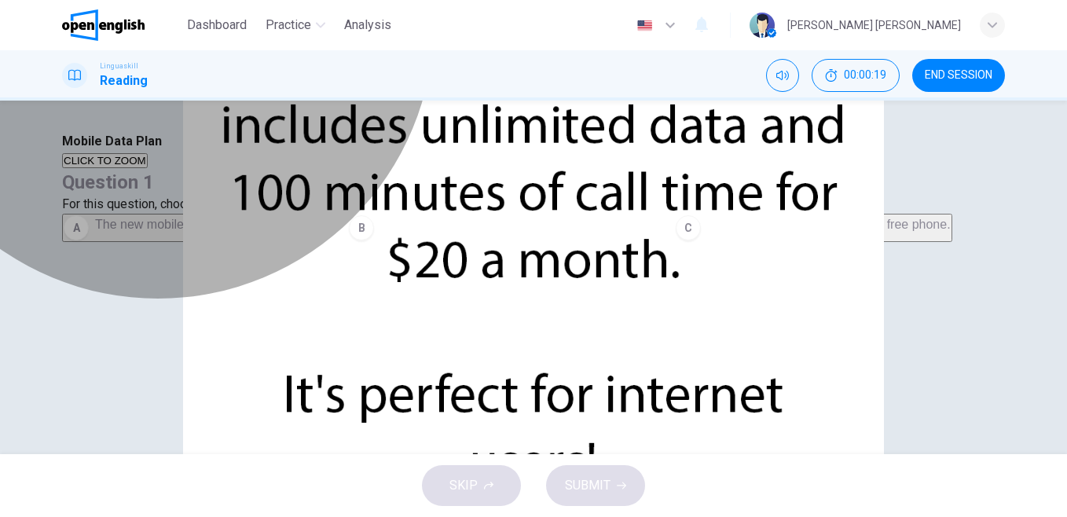
click at [346, 218] on span "The new mobile plan includes unlimited data." at bounding box center [220, 224] width 251 height 13
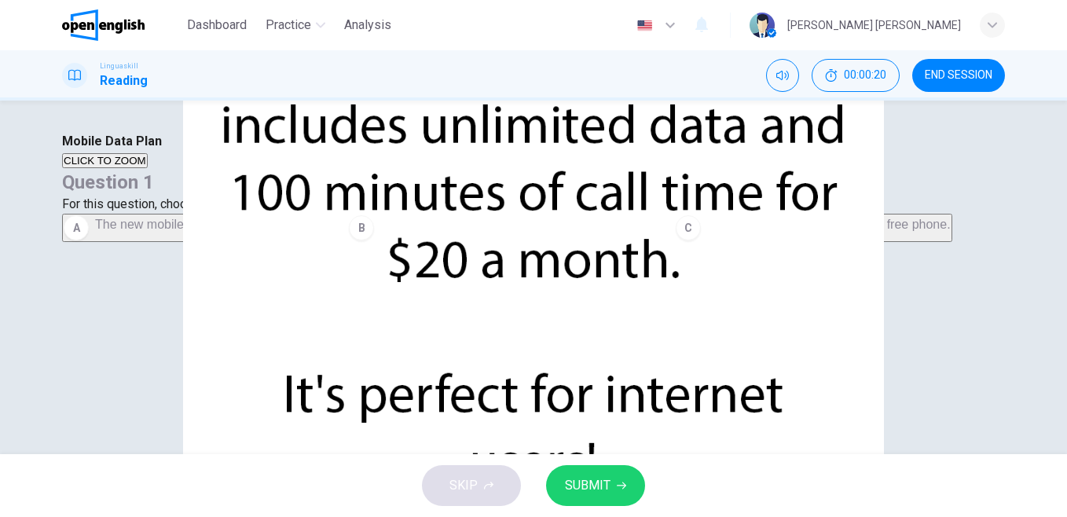
click at [591, 492] on span "SUBMIT" at bounding box center [588, 485] width 46 height 22
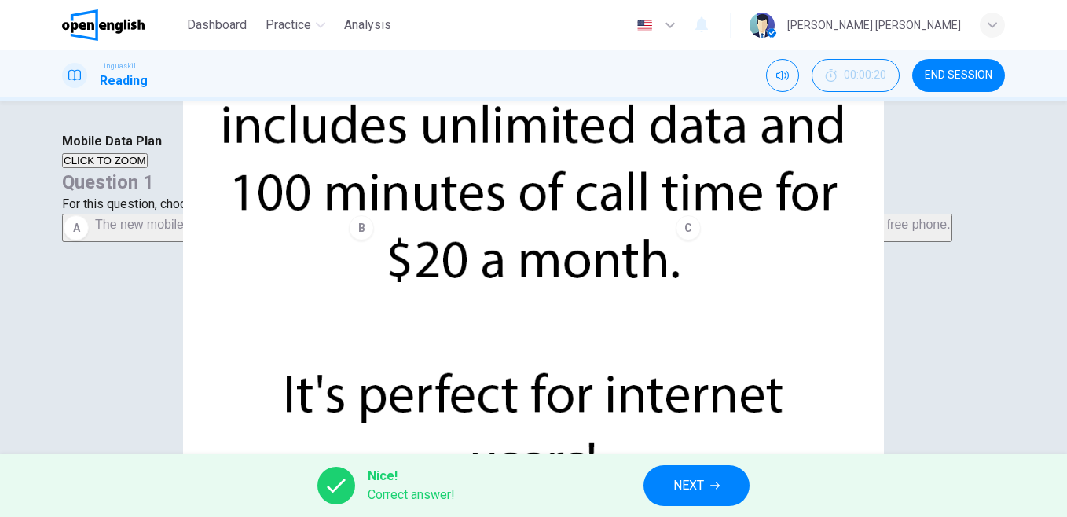
click at [697, 474] on span "NEXT" at bounding box center [688, 485] width 31 height 22
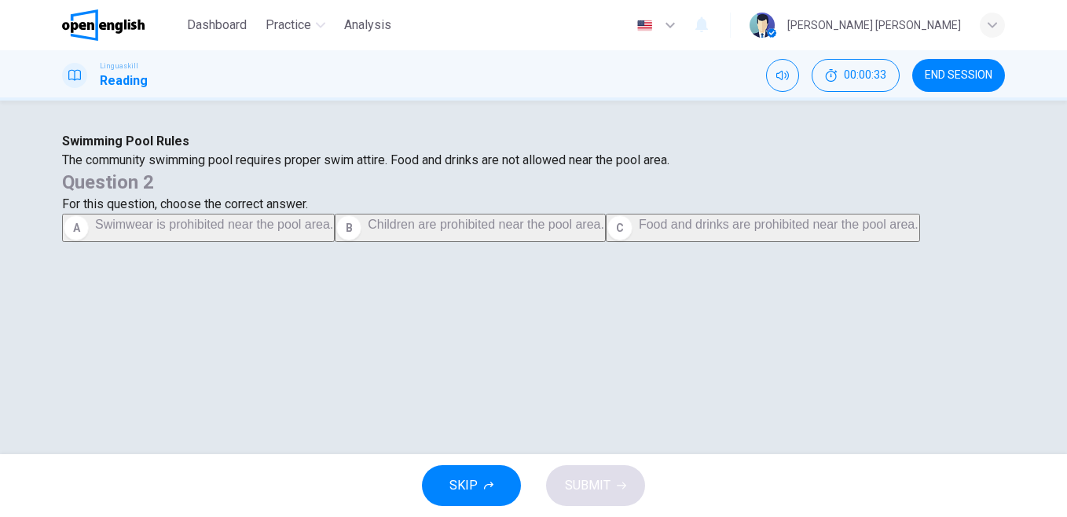
scroll to position [53, 0]
click at [639, 231] on span "Food and drinks are prohibited near the pool area." at bounding box center [779, 224] width 280 height 13
click at [578, 483] on span "SUBMIT" at bounding box center [588, 485] width 46 height 22
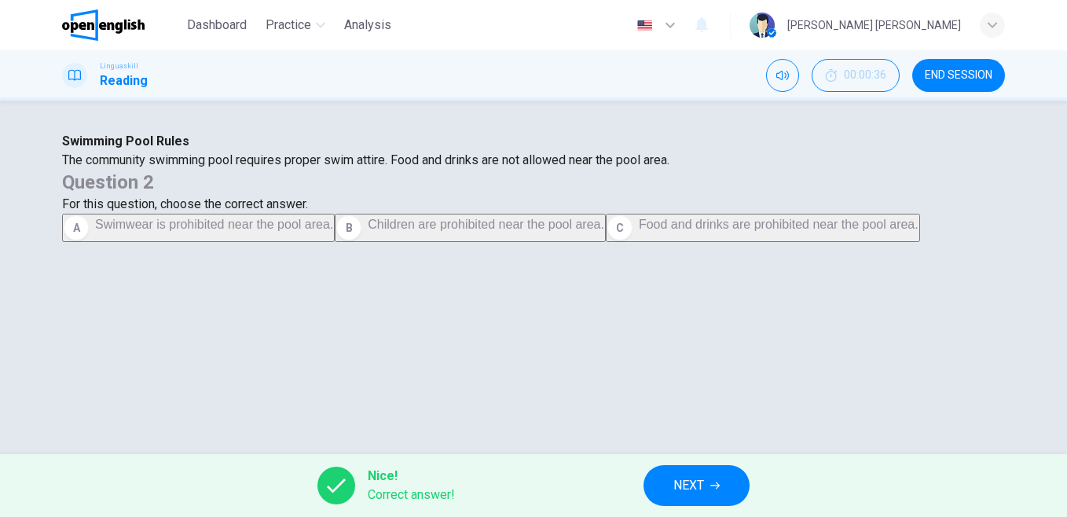
click at [686, 487] on span "NEXT" at bounding box center [688, 485] width 31 height 22
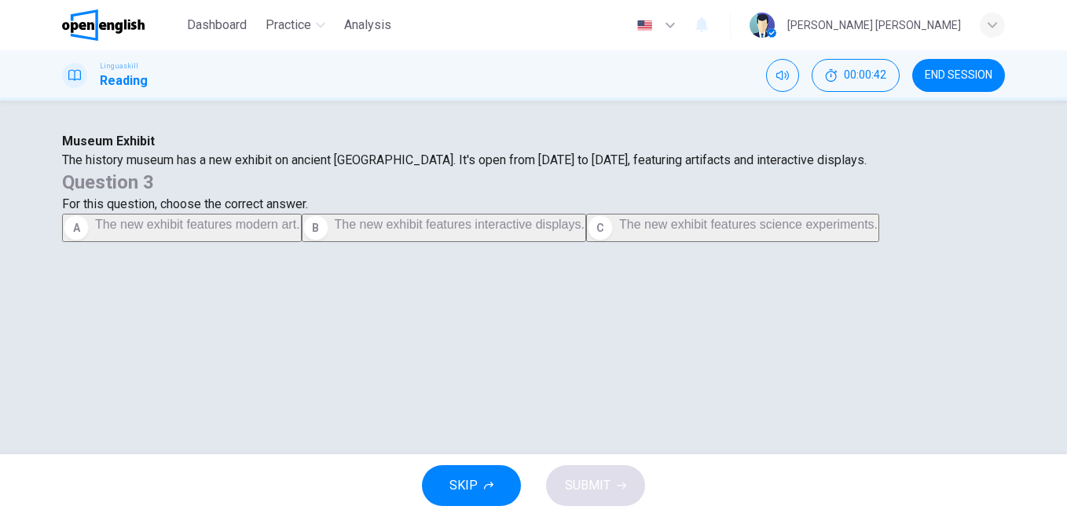
scroll to position [34, 0]
click at [584, 231] on span "The new exhibit features interactive displays." at bounding box center [460, 224] width 250 height 13
click at [619, 485] on icon "button" at bounding box center [621, 485] width 9 height 7
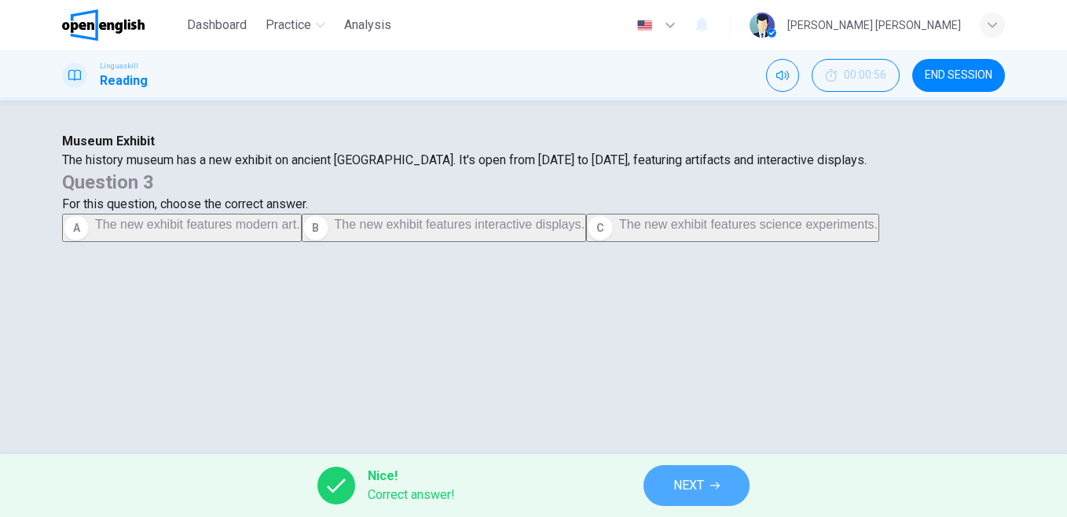
click at [690, 492] on span "NEXT" at bounding box center [688, 485] width 31 height 22
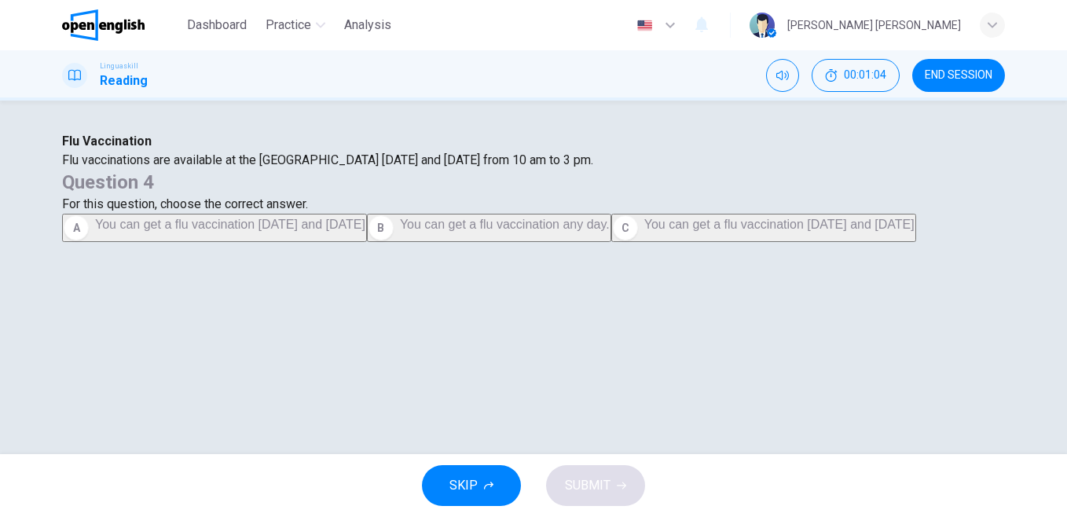
scroll to position [36, 0]
click at [365, 231] on span "You can get a flu vaccination on Monday and Thursday" at bounding box center [230, 224] width 270 height 13
click at [574, 481] on span "SUBMIT" at bounding box center [588, 485] width 46 height 22
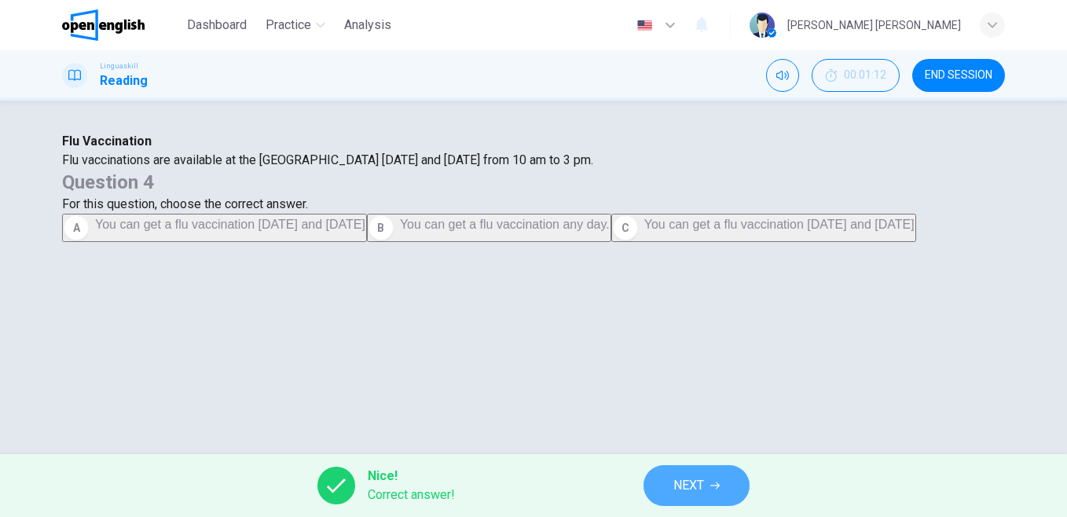
click at [718, 470] on button "NEXT" at bounding box center [696, 485] width 106 height 41
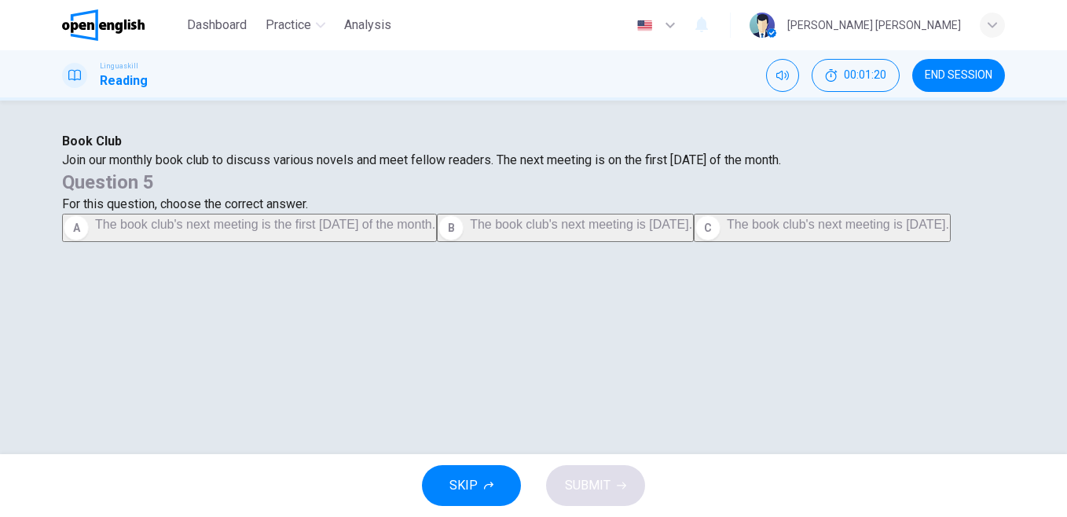
scroll to position [46, 0]
click at [435, 231] on span "The book club's next meeting is the first Monday of the month." at bounding box center [265, 224] width 340 height 13
click at [613, 500] on button "SUBMIT" at bounding box center [595, 485] width 99 height 41
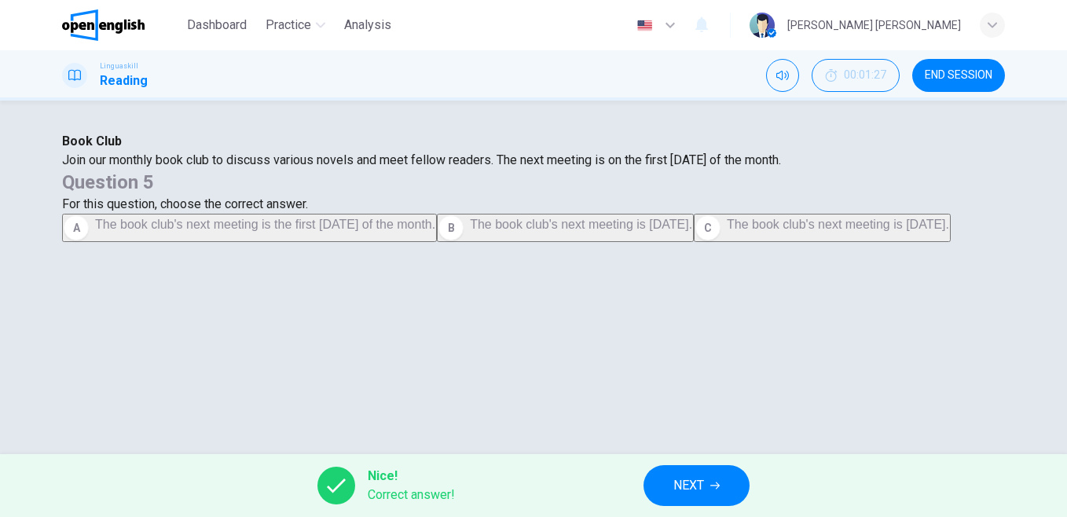
click at [652, 492] on button "NEXT" at bounding box center [696, 485] width 106 height 41
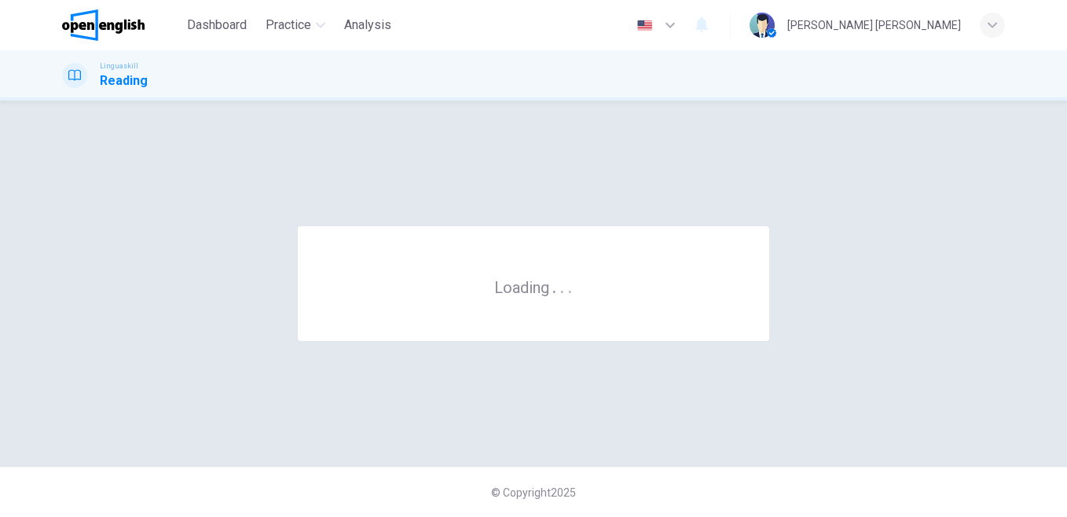
scroll to position [0, 0]
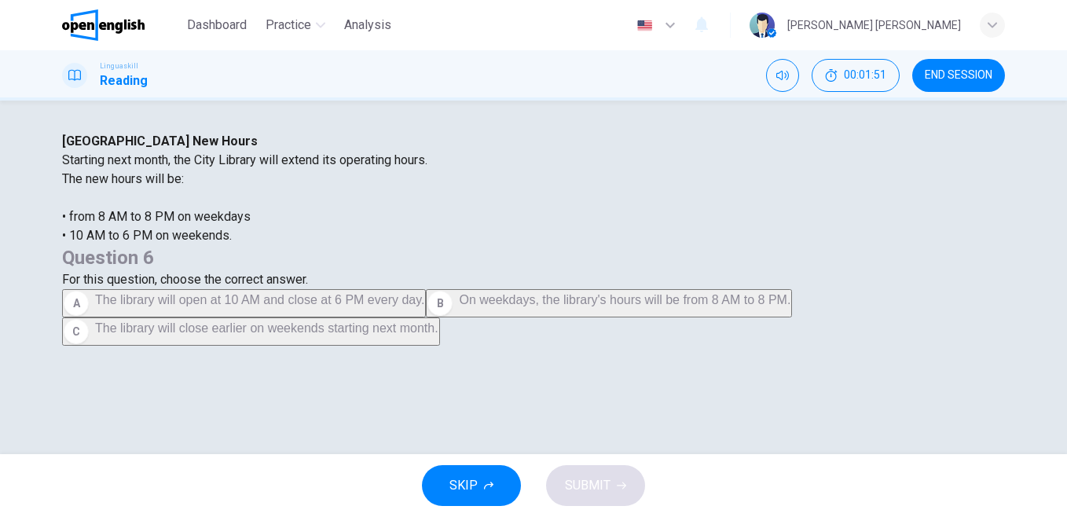
click at [440, 346] on button "C The library will close earlier on weekends starting next month." at bounding box center [251, 331] width 378 height 28
click at [621, 471] on button "SUBMIT" at bounding box center [595, 485] width 99 height 41
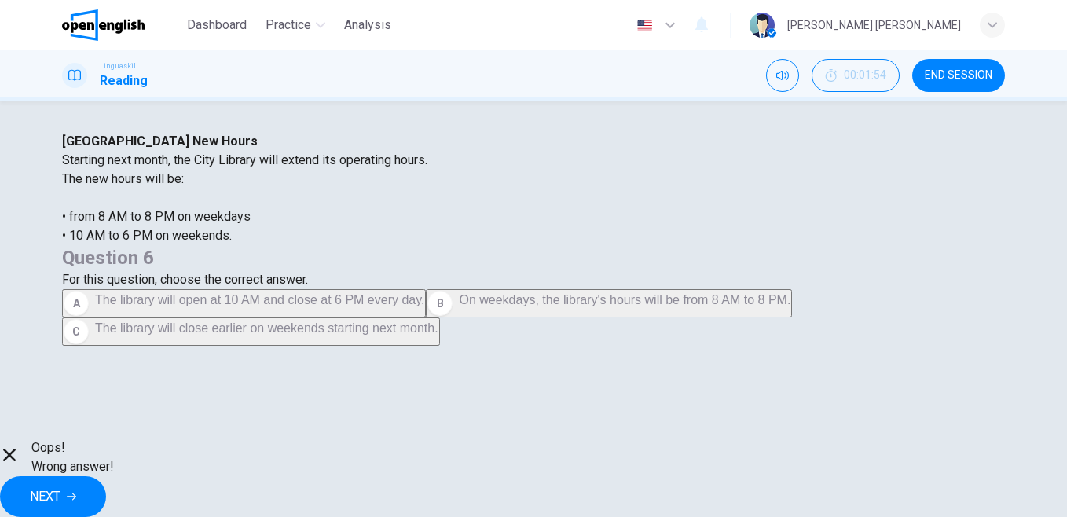
click at [712, 336] on div "A The library will open at 10 AM and close at 6 PM every day. B On weekdays, th…" at bounding box center [533, 317] width 943 height 57
click at [106, 476] on button "NEXT" at bounding box center [53, 496] width 106 height 41
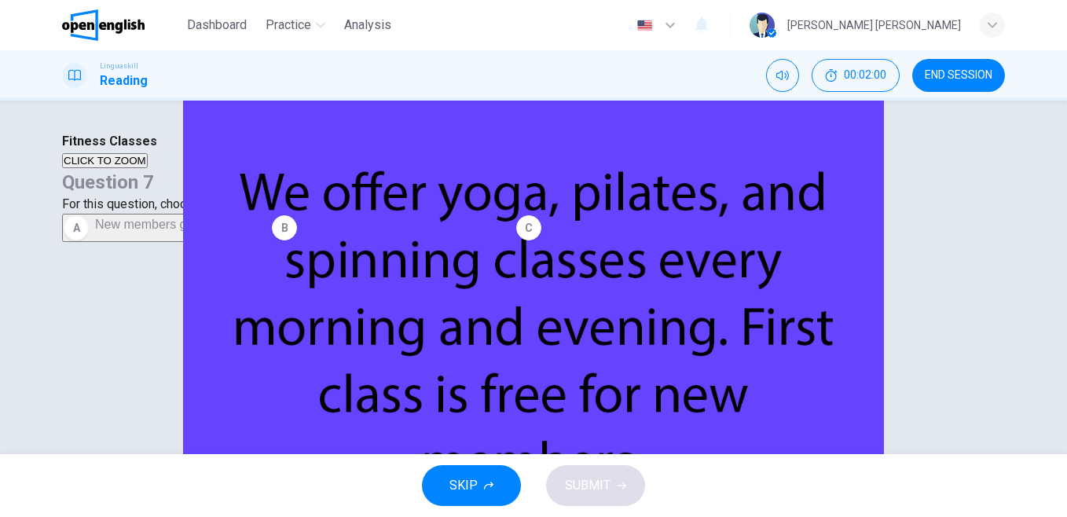
scroll to position [106, 0]
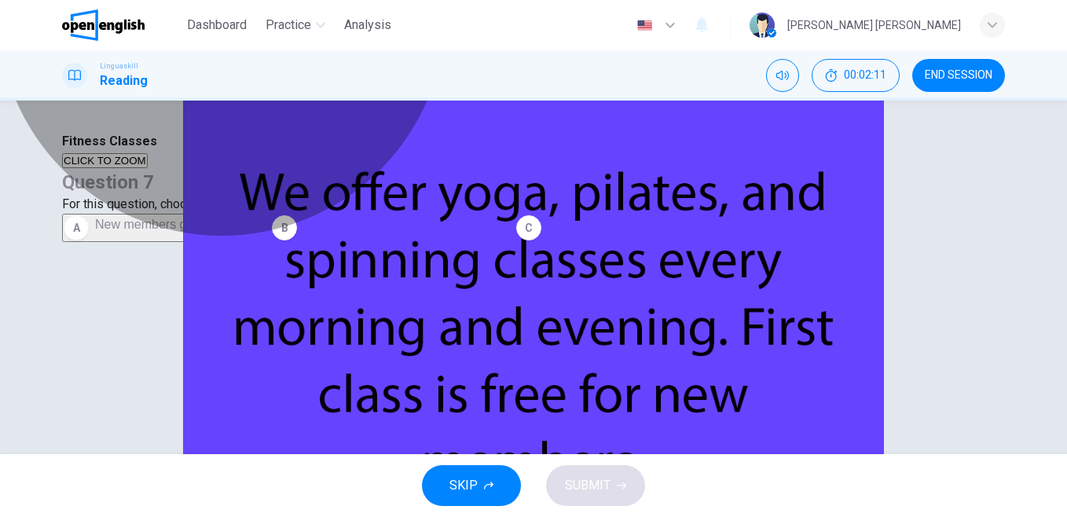
click at [745, 231] on span "New members get a free first class." at bounding box center [645, 224] width 197 height 13
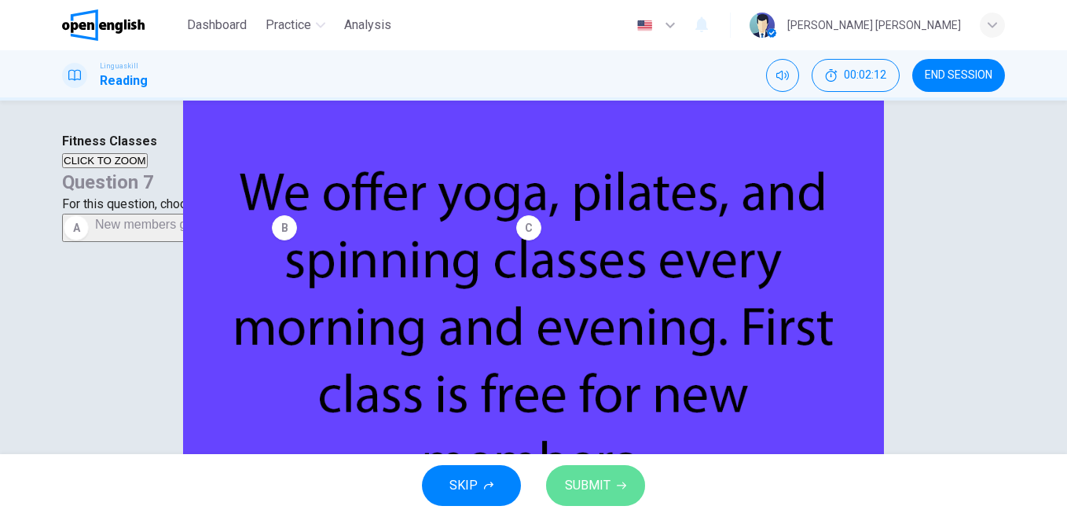
click at [590, 492] on span "SUBMIT" at bounding box center [588, 485] width 46 height 22
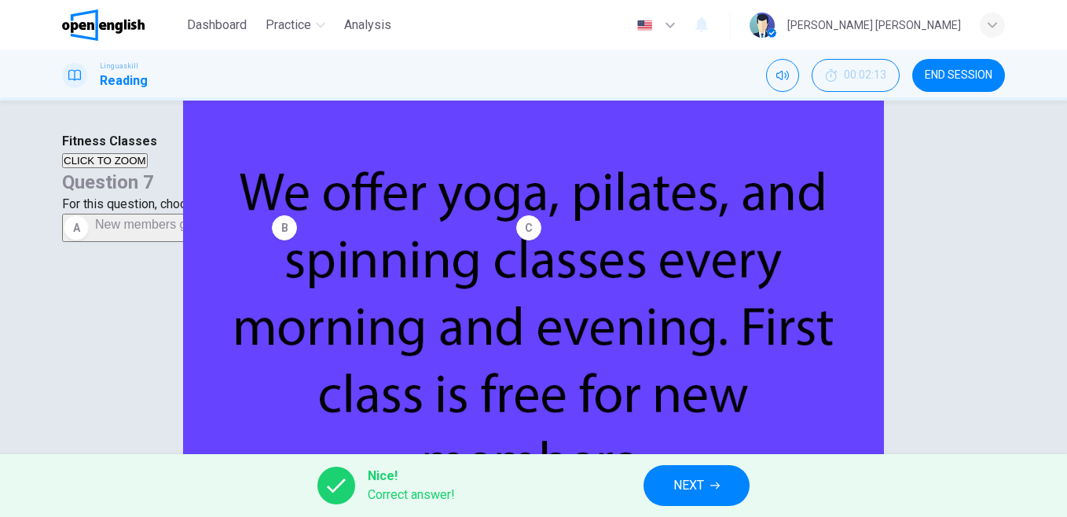
click at [685, 478] on span "NEXT" at bounding box center [688, 485] width 31 height 22
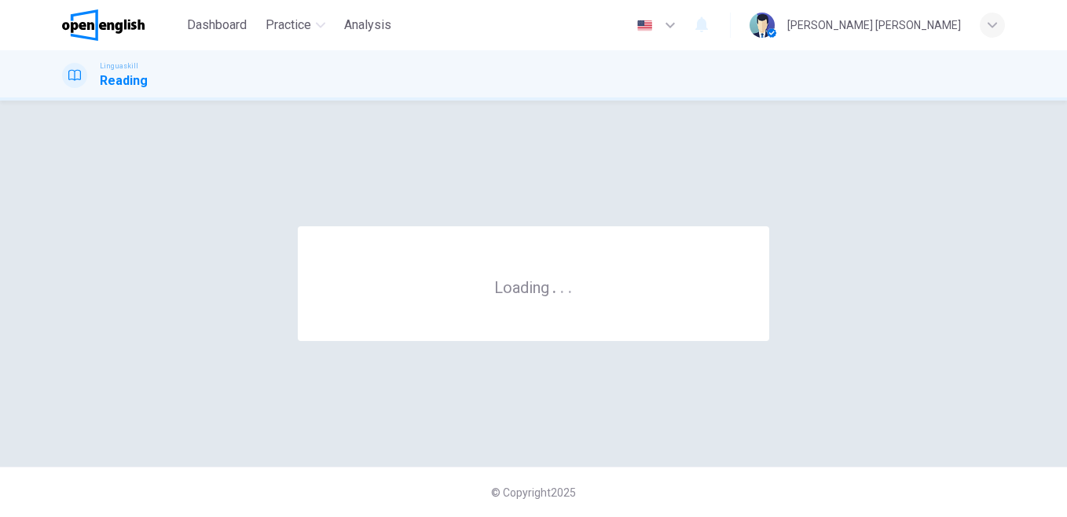
scroll to position [0, 0]
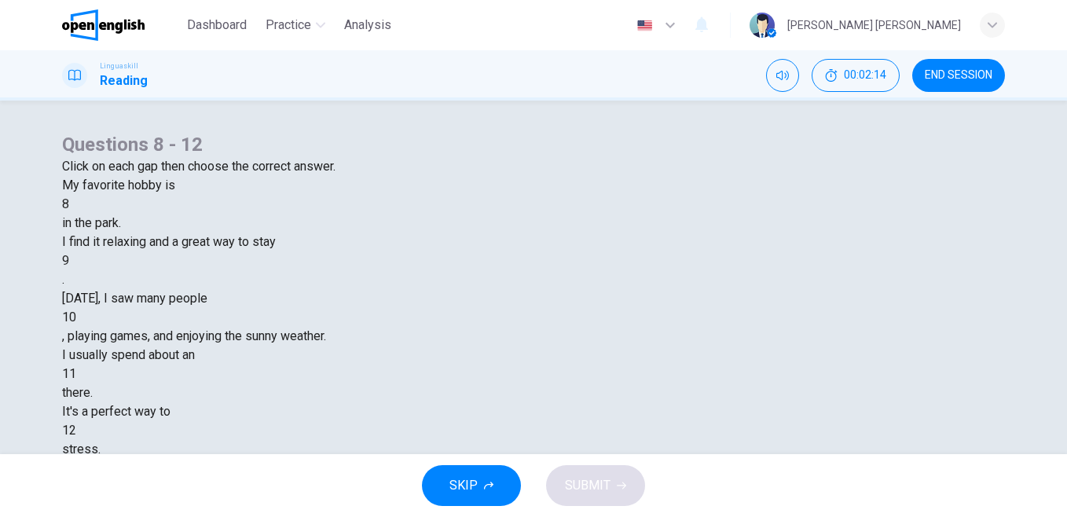
click at [69, 204] on div at bounding box center [69, 204] width 0 height 0
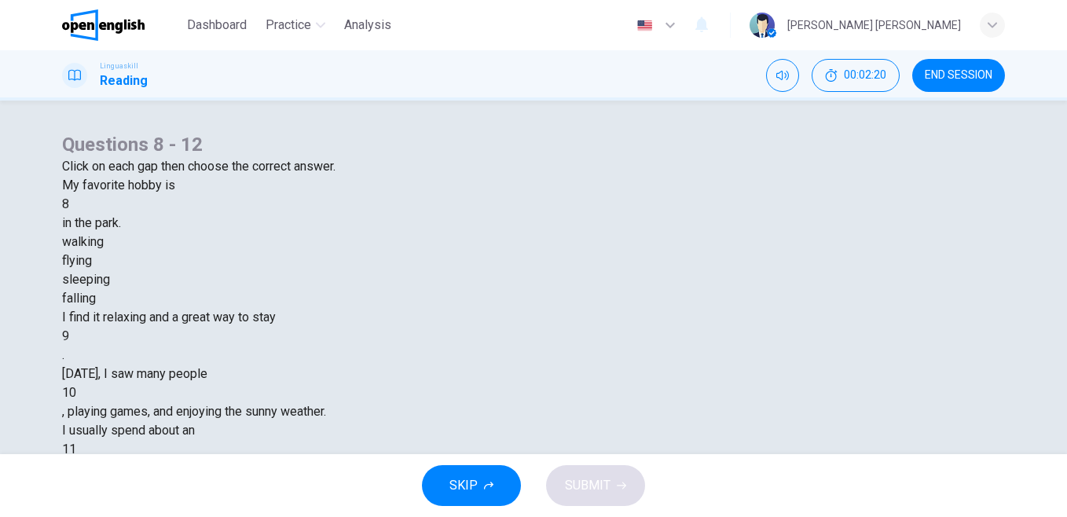
click at [425, 251] on div "walking" at bounding box center [533, 241] width 943 height 19
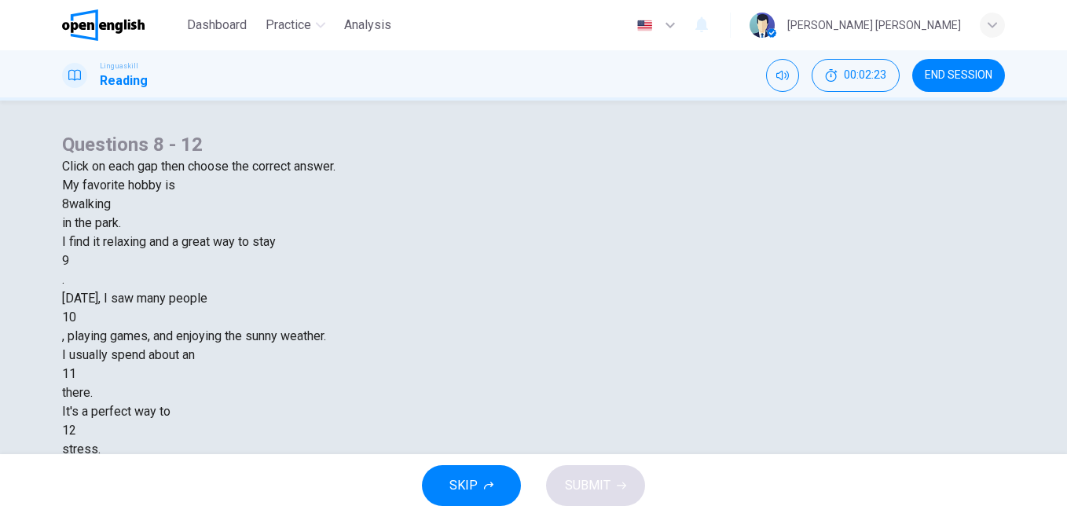
click at [69, 261] on div at bounding box center [69, 261] width 0 height 0
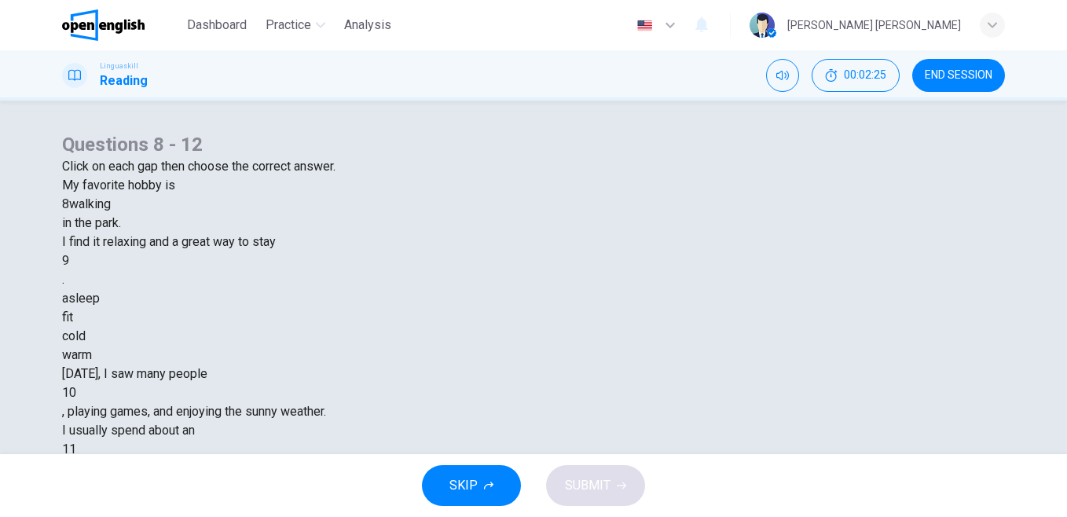
click at [516, 327] on div "fit" at bounding box center [533, 317] width 943 height 19
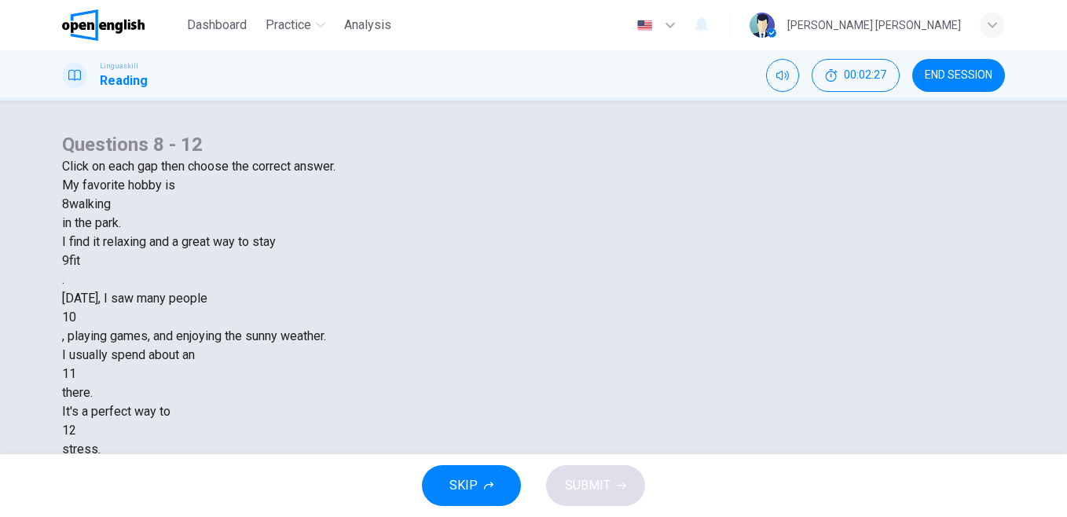
click at [76, 317] on div at bounding box center [76, 317] width 0 height 0
click at [628, 421] on div "running" at bounding box center [533, 411] width 943 height 19
click at [76, 374] on div at bounding box center [76, 374] width 0 height 0
click at [454, 421] on div "hour" at bounding box center [533, 411] width 943 height 19
click at [76, 430] on div at bounding box center [76, 430] width 0 height 0
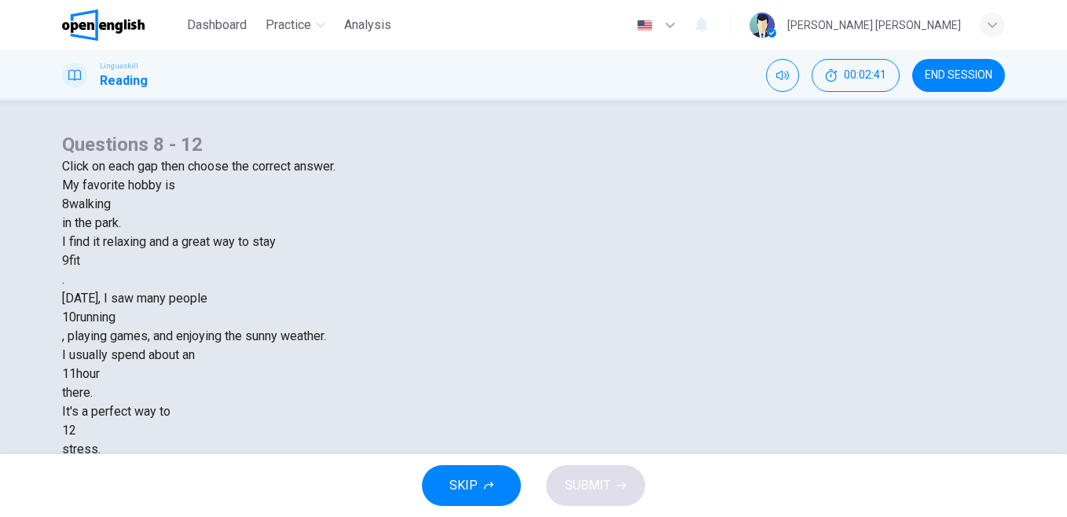
click at [551, 496] on div "reduce" at bounding box center [533, 505] width 943 height 19
click at [589, 489] on span "SUBMIT" at bounding box center [588, 485] width 46 height 22
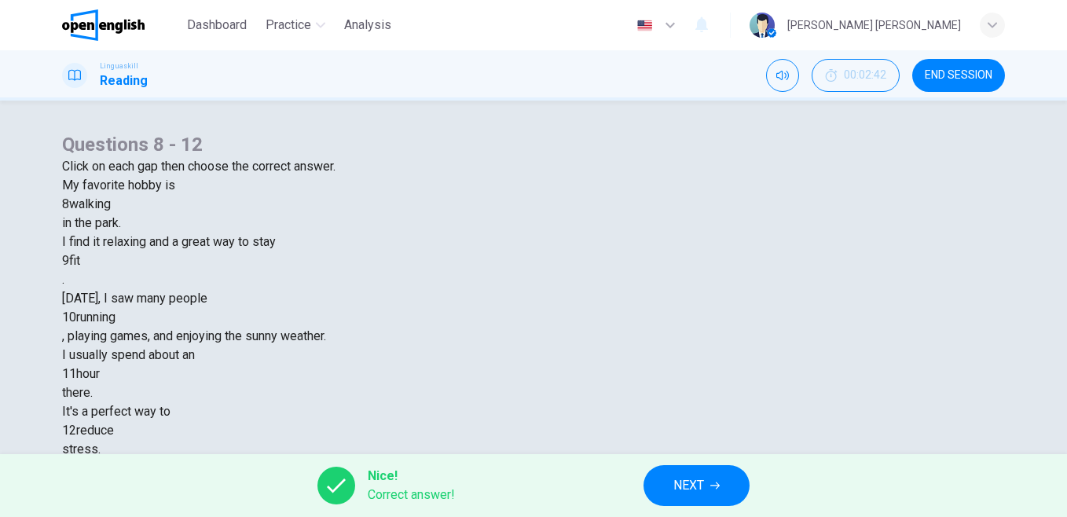
click at [940, 70] on span "END SESSION" at bounding box center [958, 75] width 68 height 13
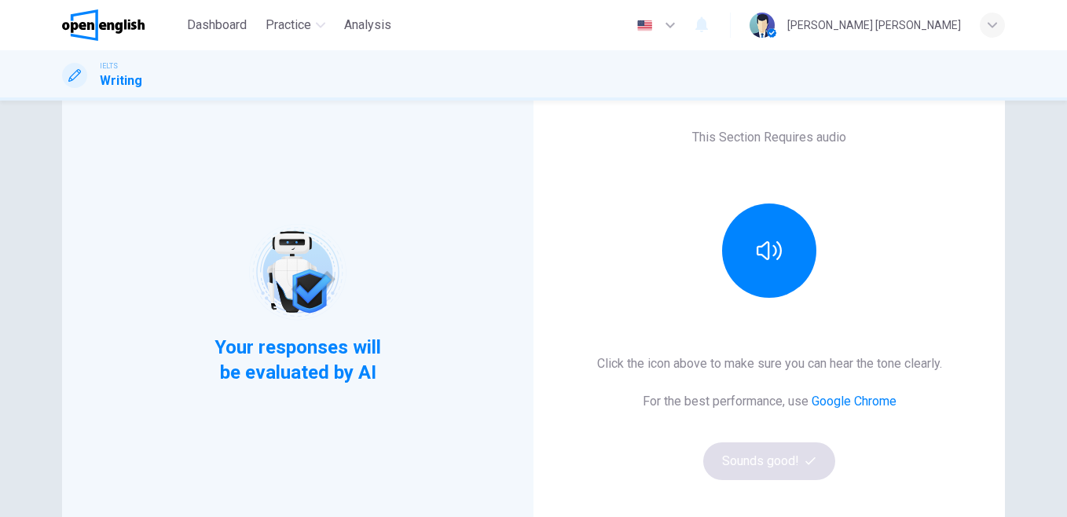
scroll to position [153, 0]
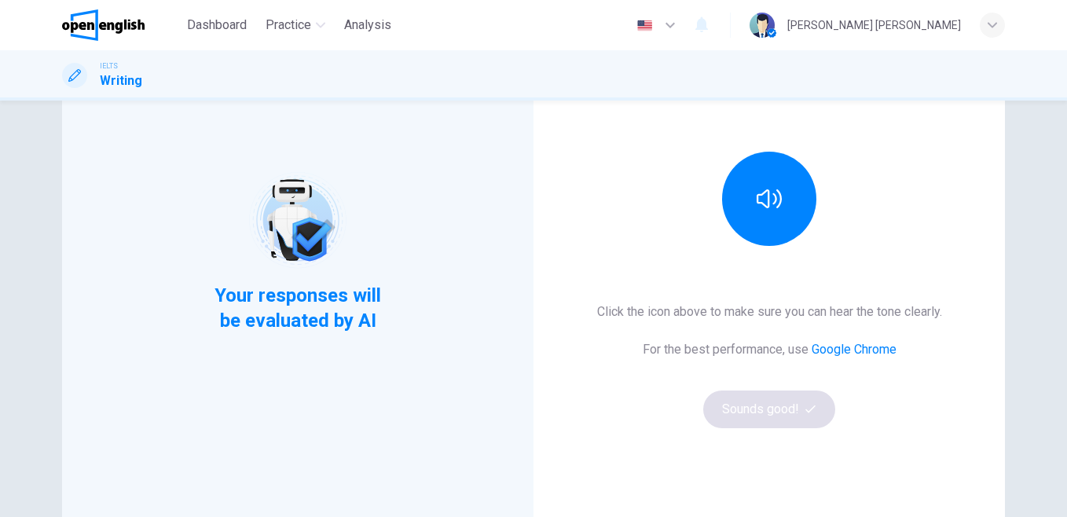
click at [760, 203] on icon "button" at bounding box center [768, 198] width 25 height 25
click at [754, 408] on button "Sounds good!" at bounding box center [769, 409] width 132 height 38
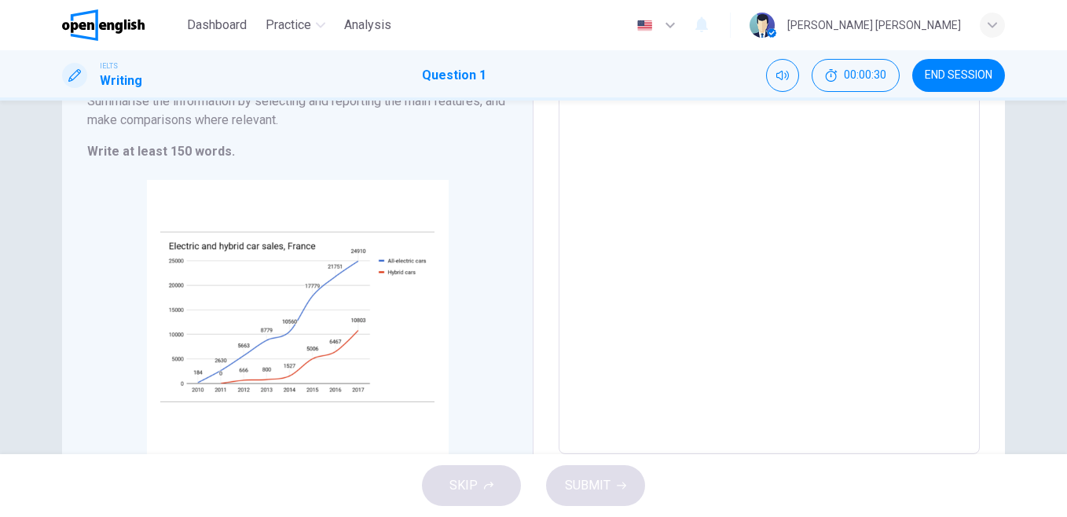
scroll to position [261, 0]
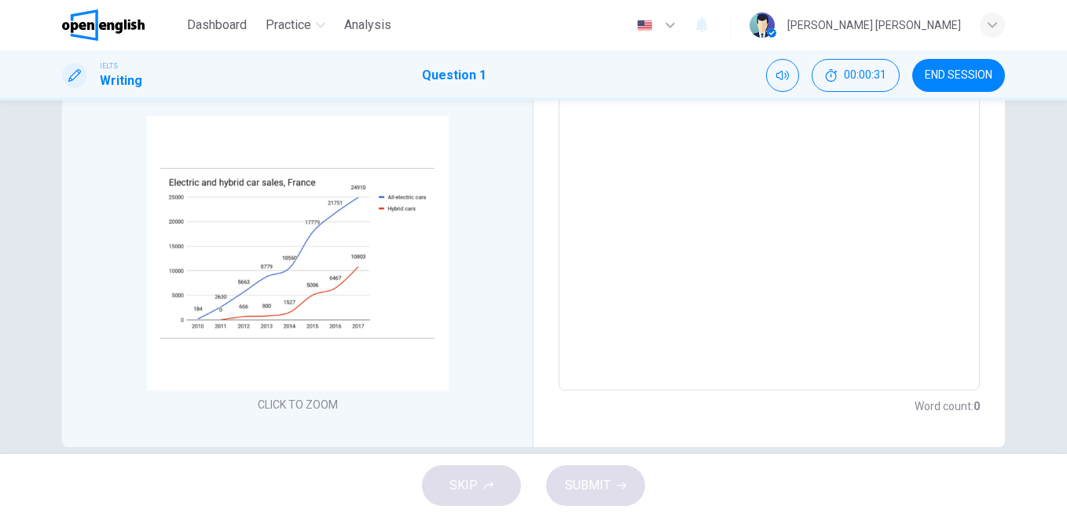
click at [742, 218] on textarea at bounding box center [768, 159] width 399 height 438
click at [700, 239] on textarea at bounding box center [768, 159] width 399 height 438
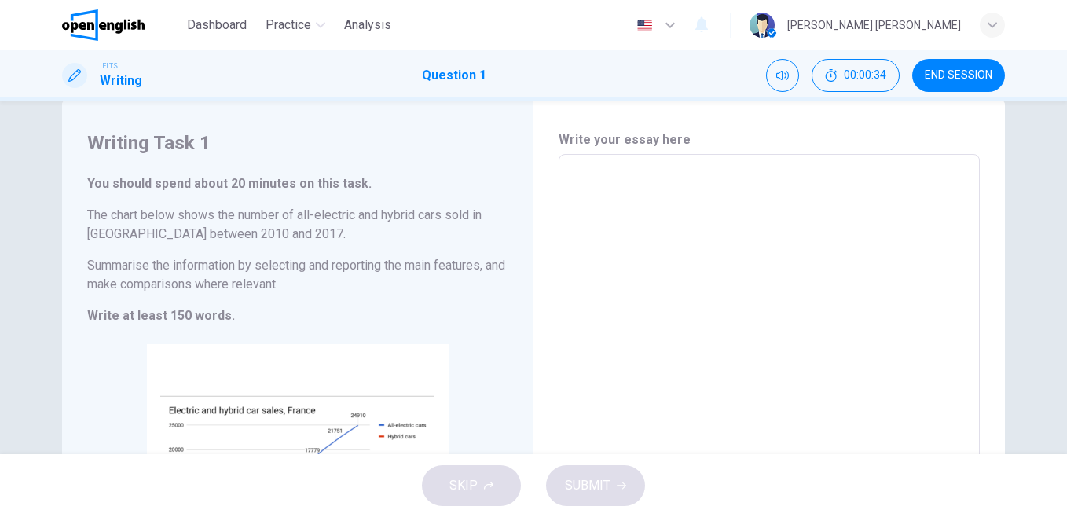
scroll to position [32, 0]
type textarea "*"
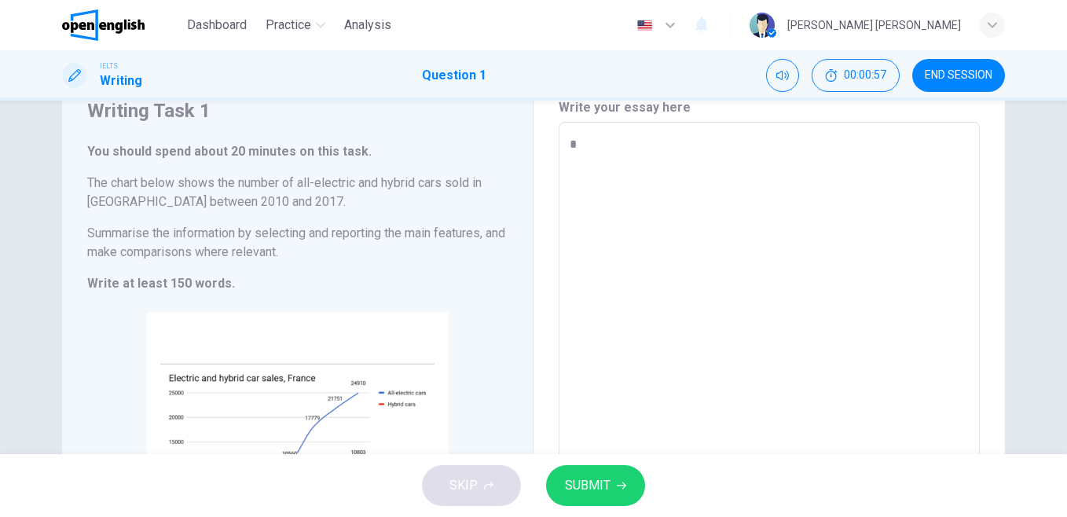
scroll to position [0, 0]
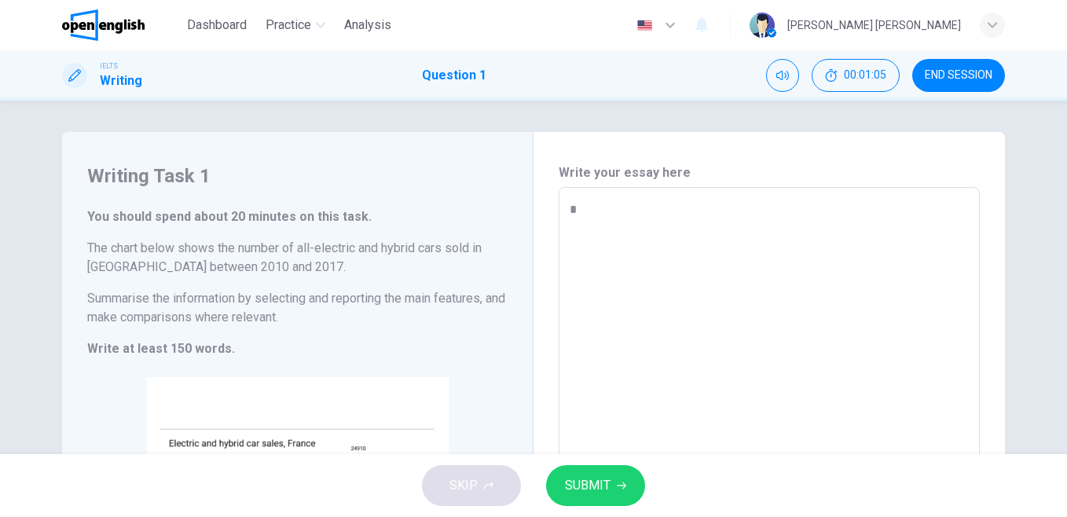
type textarea "*"
